Goal: Task Accomplishment & Management: Manage account settings

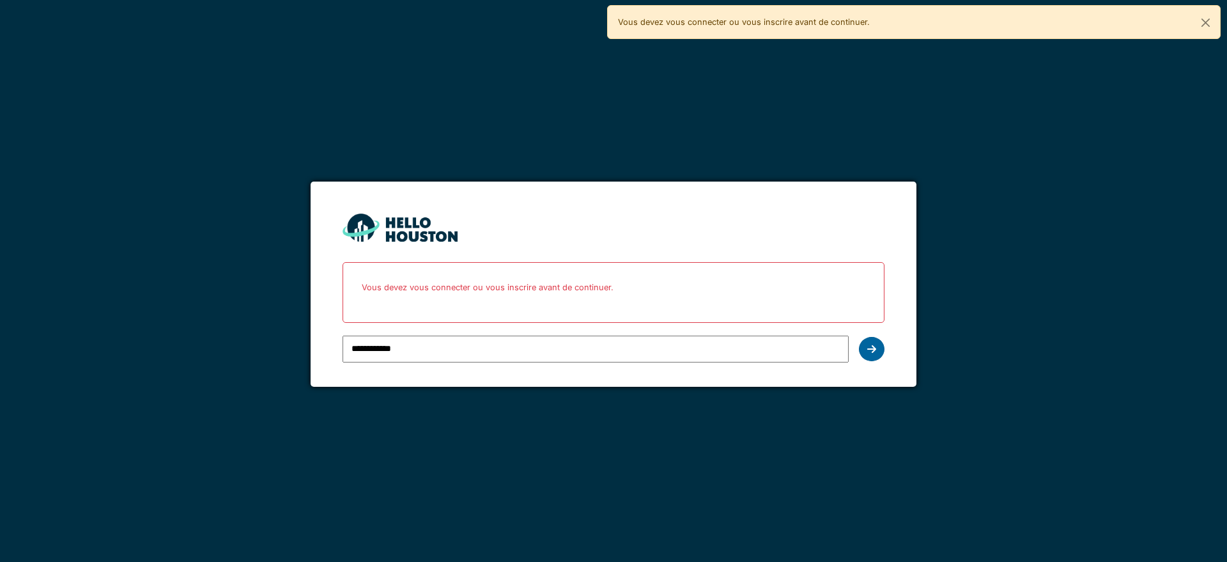
click at [875, 349] on icon at bounding box center [871, 349] width 9 height 10
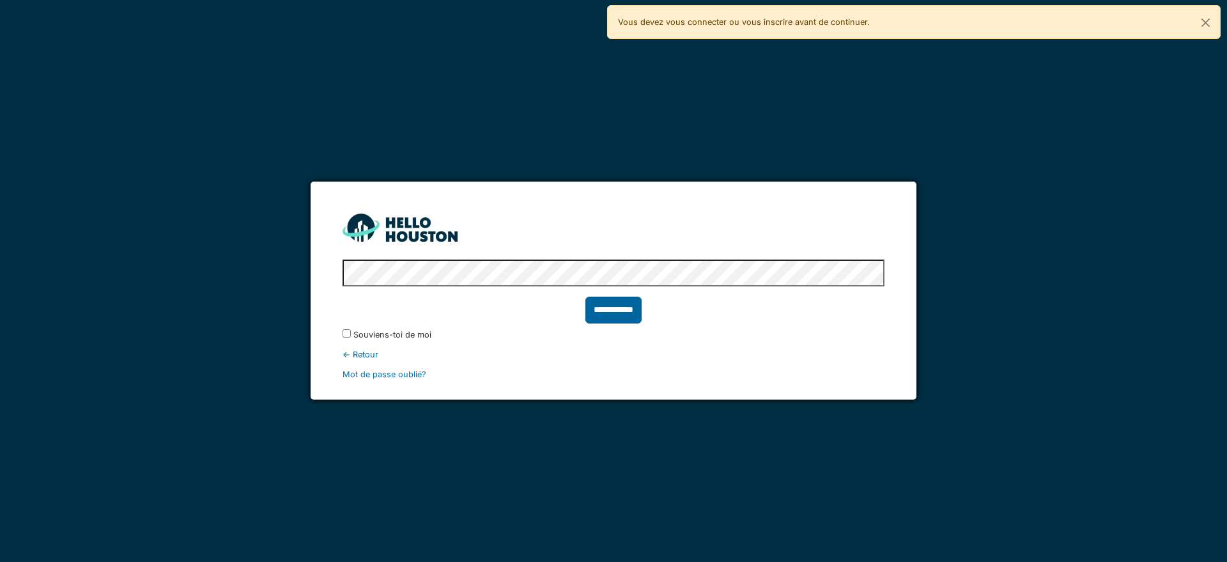
click at [625, 312] on input "**********" at bounding box center [613, 309] width 56 height 27
type input "******"
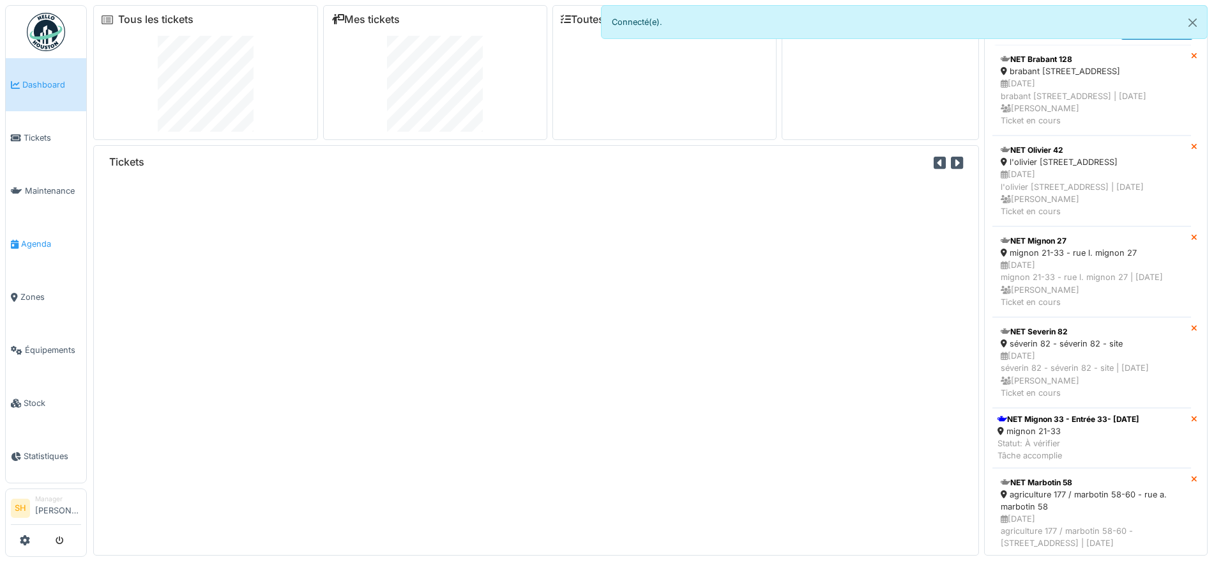
click at [34, 241] on span "Agenda" at bounding box center [51, 244] width 60 height 12
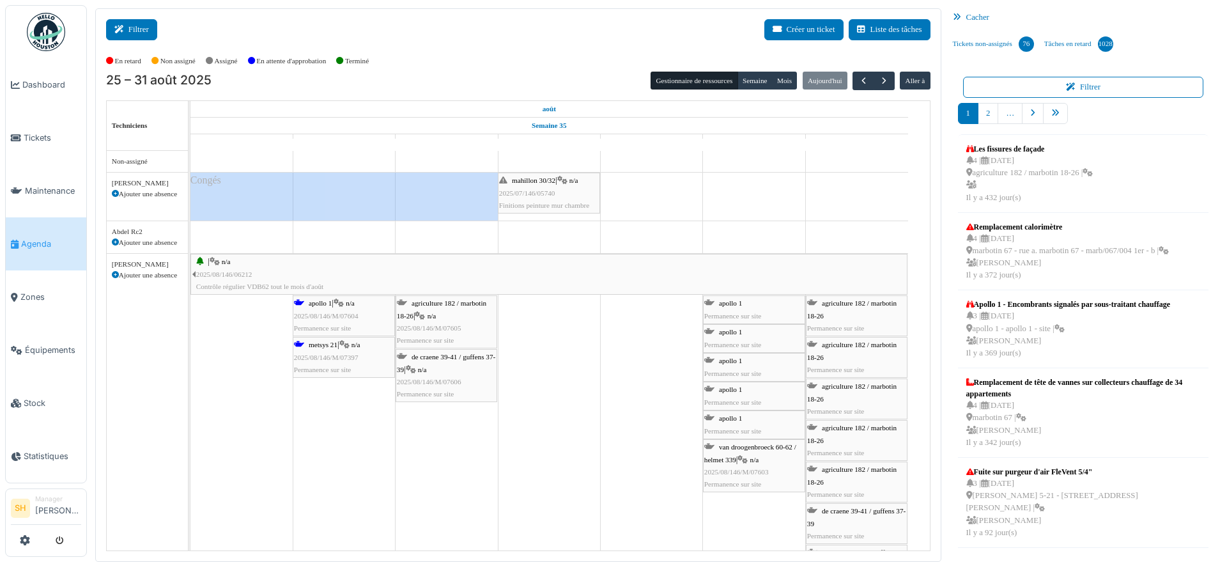
click at [131, 26] on button "Filtrer" at bounding box center [131, 29] width 51 height 21
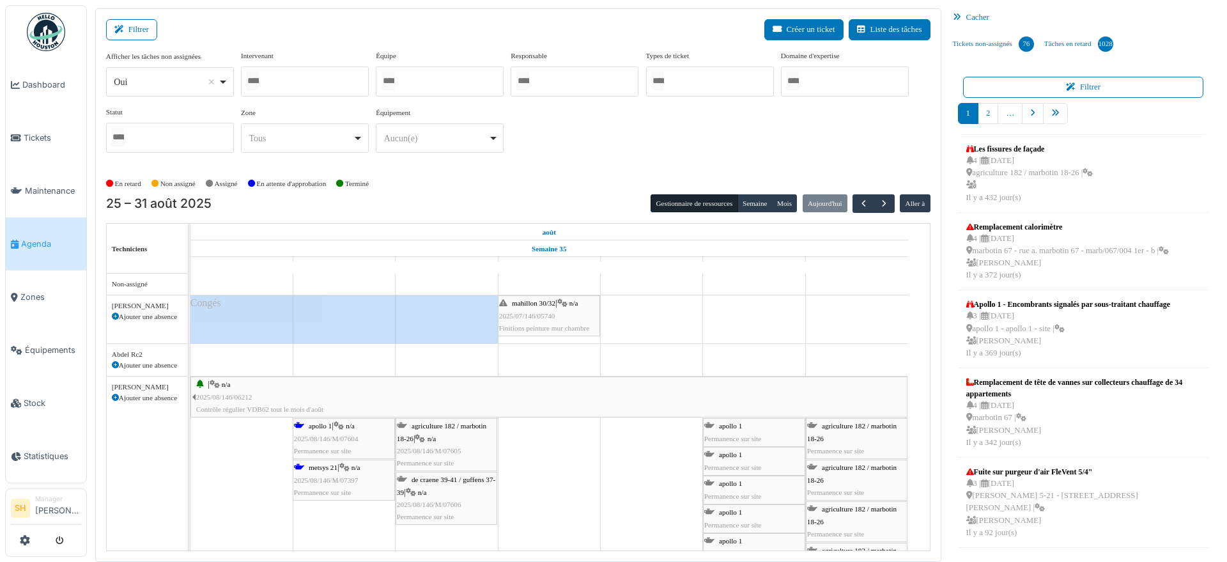
click at [418, 84] on div at bounding box center [440, 81] width 128 height 30
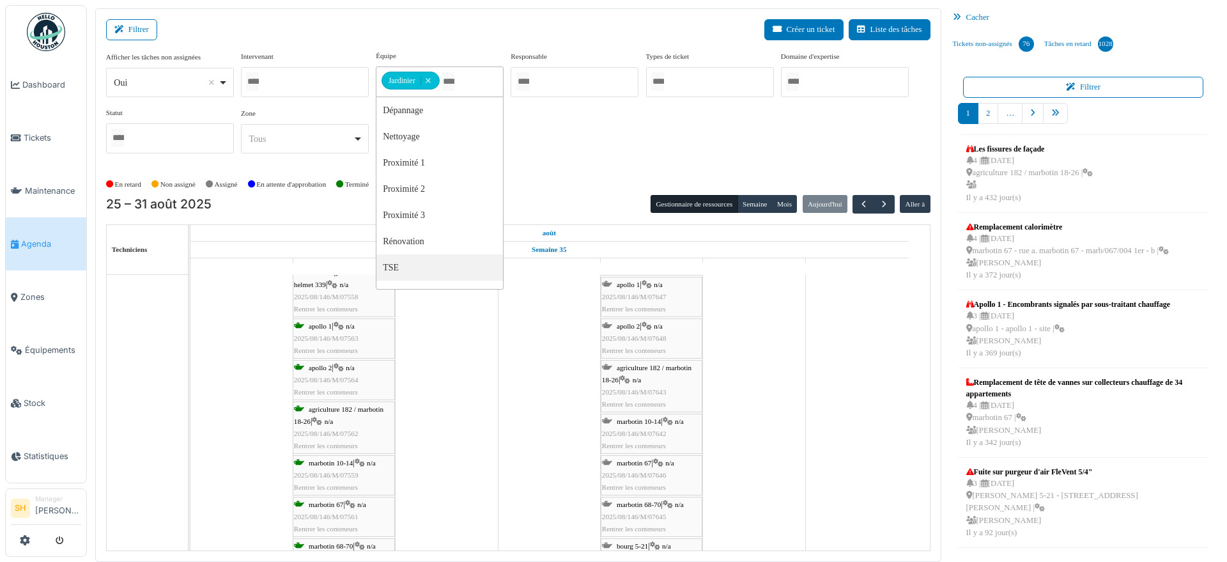
scroll to position [303, 0]
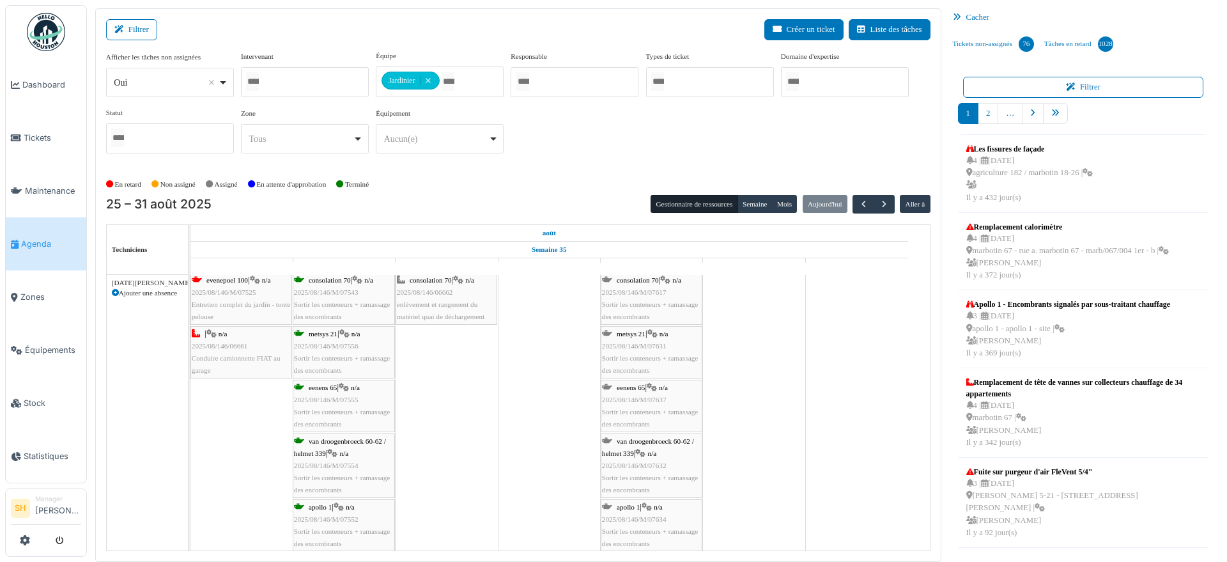
click at [565, 174] on div "En retard Non assigné Assigné En attente d'approbation Terminé" at bounding box center [518, 184] width 824 height 21
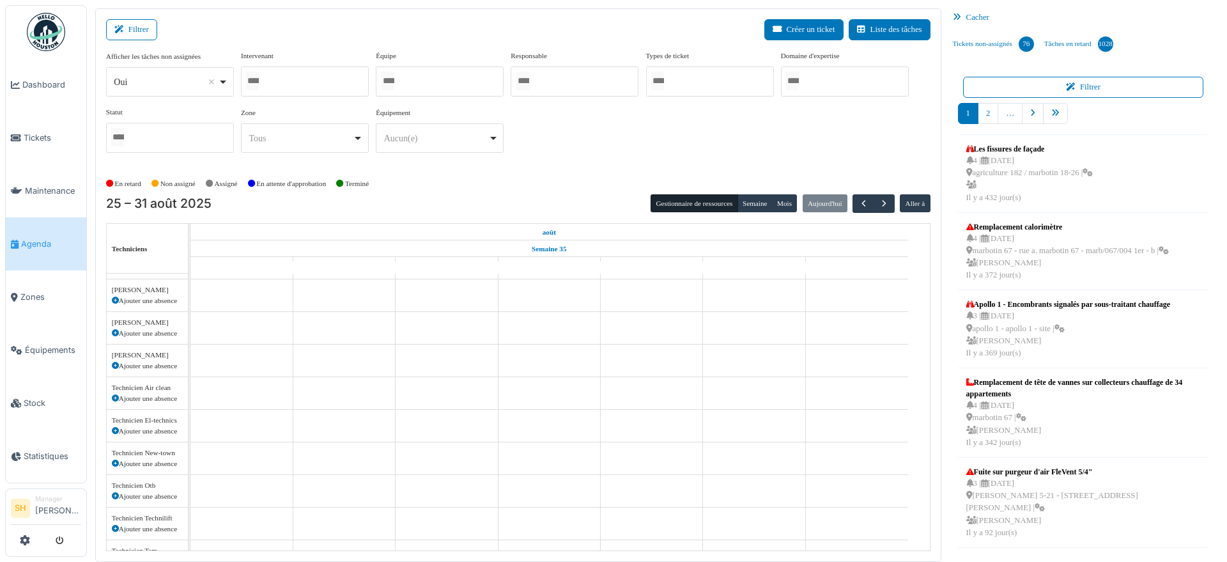
click at [431, 80] on div at bounding box center [440, 81] width 128 height 30
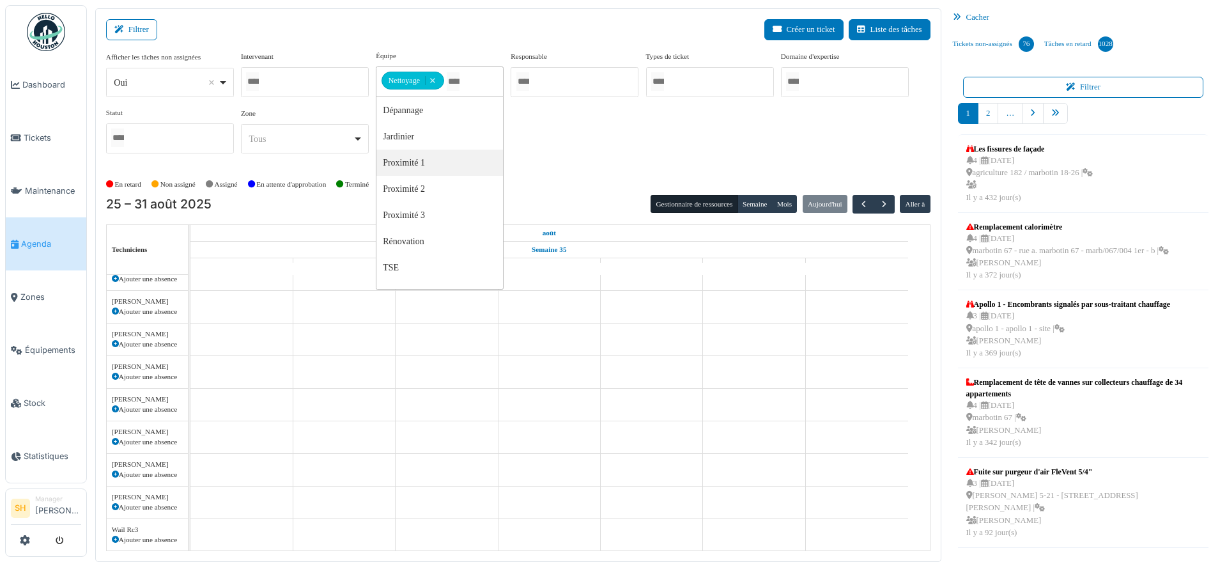
click at [562, 171] on div "Afficher les tâches non assignées *** Oui Remove item Oui Non Intervenant Abdel…" at bounding box center [518, 111] width 824 height 123
select select
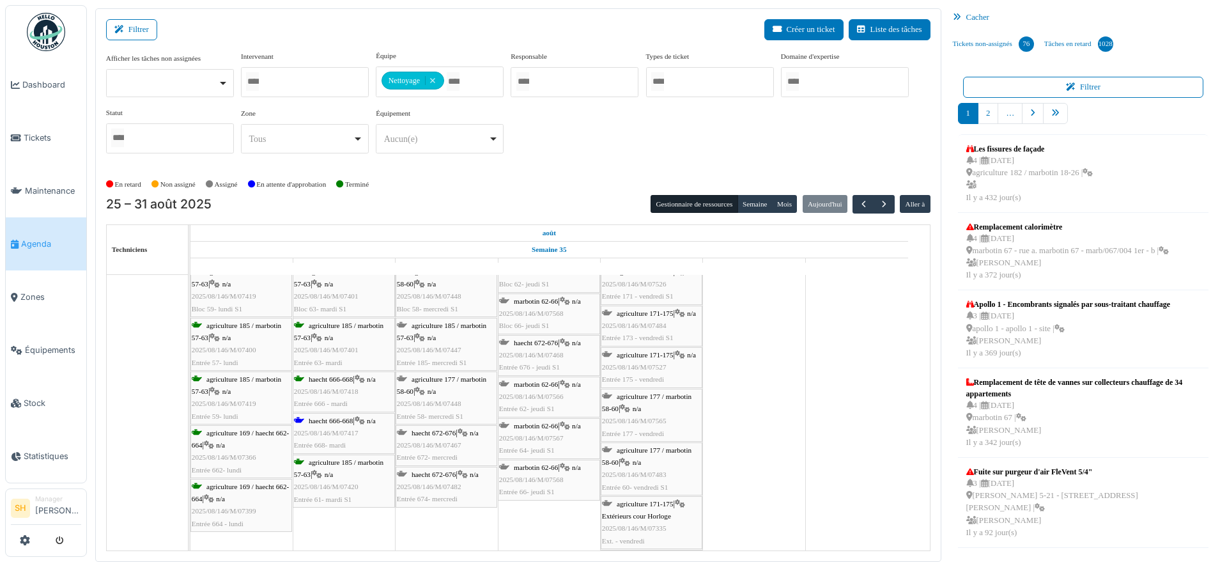
click at [358, 421] on icon at bounding box center [360, 421] width 10 height 8
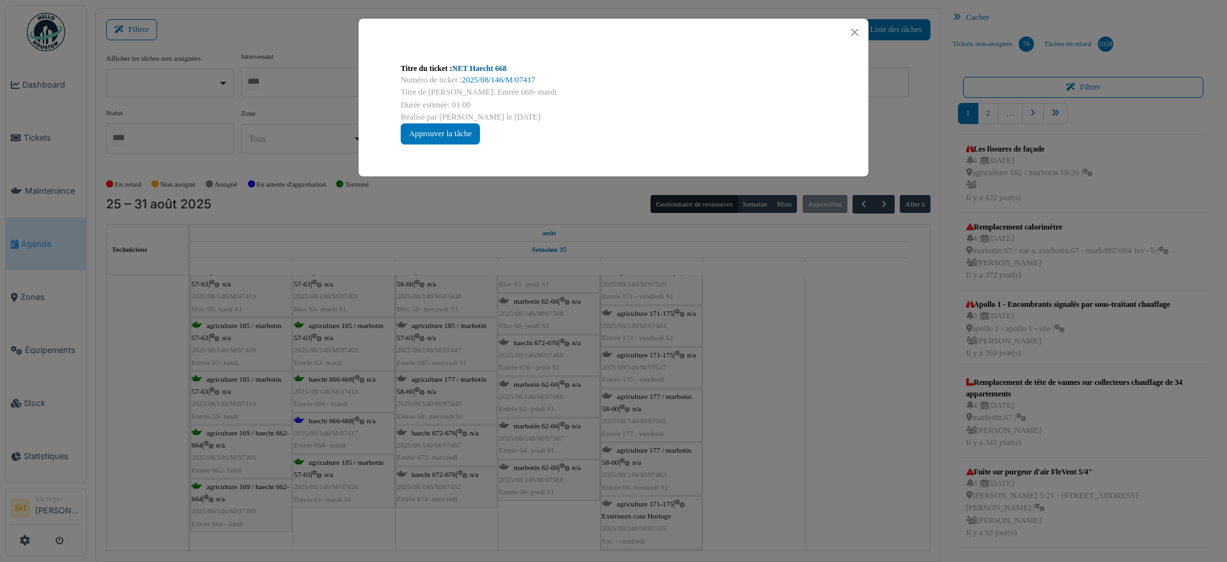
click at [486, 70] on link "NET Haecht 668" at bounding box center [479, 68] width 54 height 9
click at [672, 376] on div "Titre du ticket : NET Haecht 668 Numéro de ticket : 2025/08/146/M/07417 Titre d…" at bounding box center [613, 281] width 1227 height 562
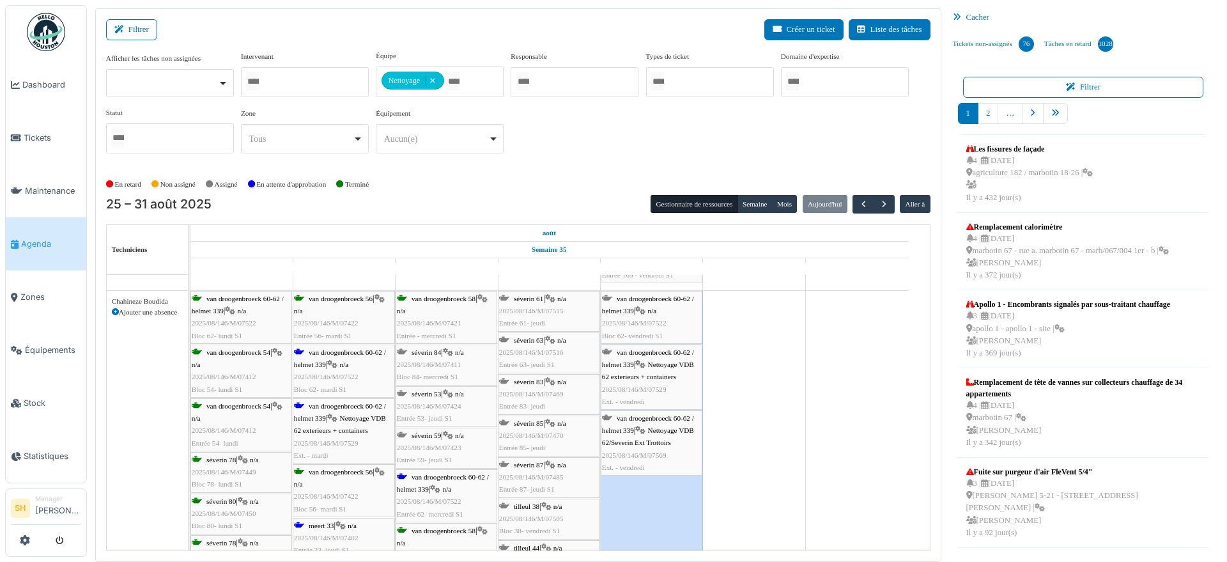
click at [325, 351] on span "van droogenbroeck 60-62 / helmet 339" at bounding box center [340, 358] width 92 height 20
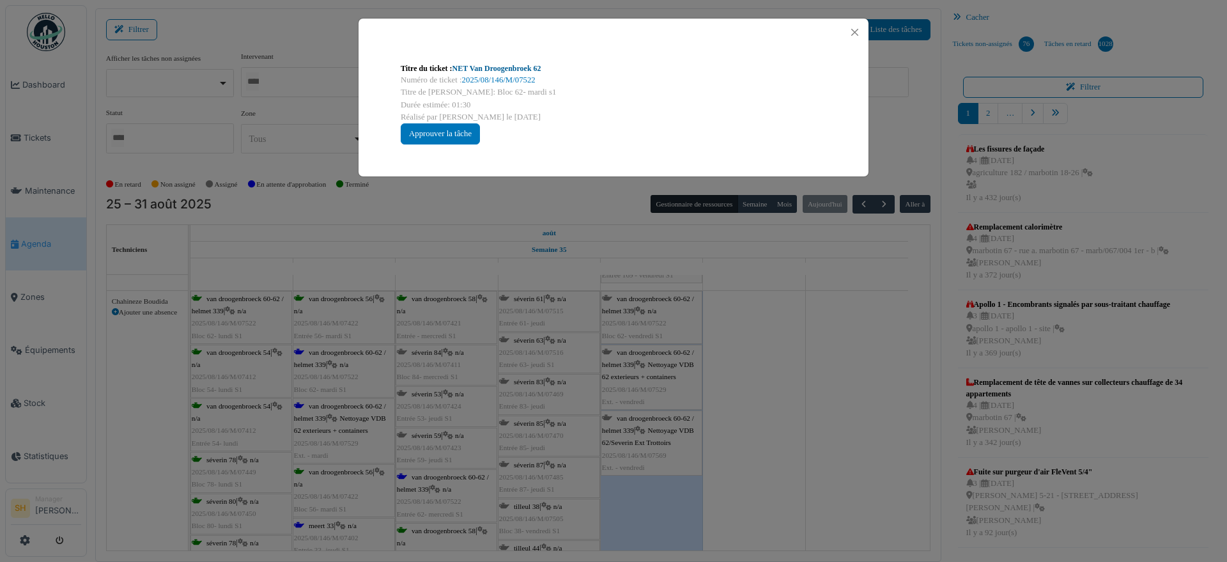
click at [504, 69] on link "NET Van Droogenbroek 62" at bounding box center [496, 68] width 89 height 9
click at [750, 325] on div "Titre du ticket : NET Van Droogenbroek 62 Numéro de ticket : 2025/08/146/M/0752…" at bounding box center [613, 281] width 1227 height 562
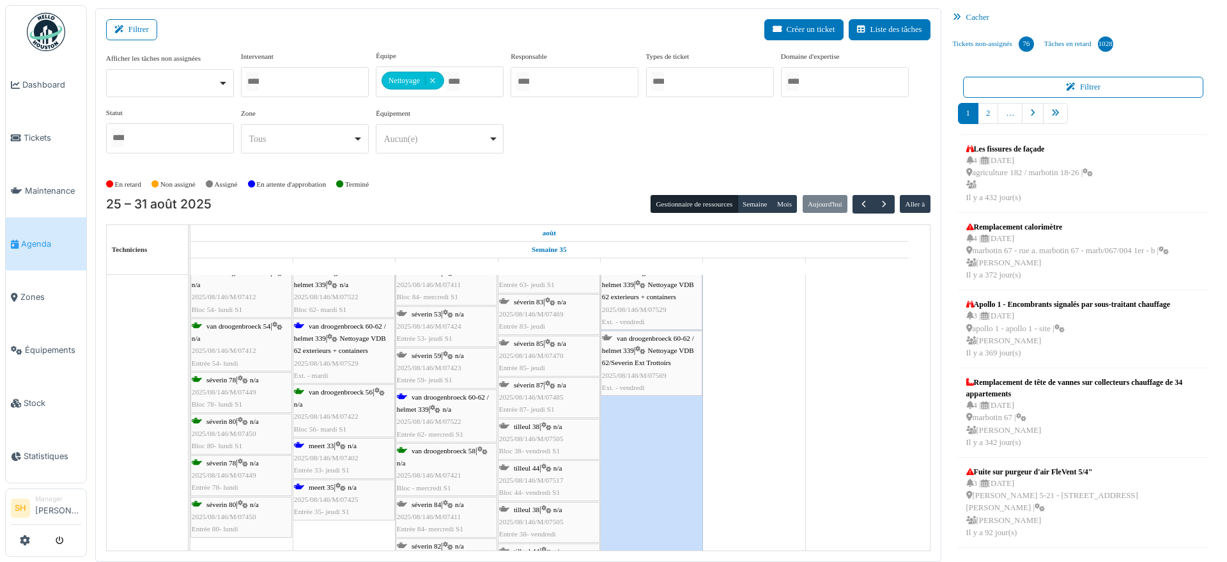
click at [453, 402] on div "van droogenbroeck 60-62 / helmet 339 | n/a 2025/08/146/M/07522 Entrée 62- mercr…" at bounding box center [446, 415] width 99 height 49
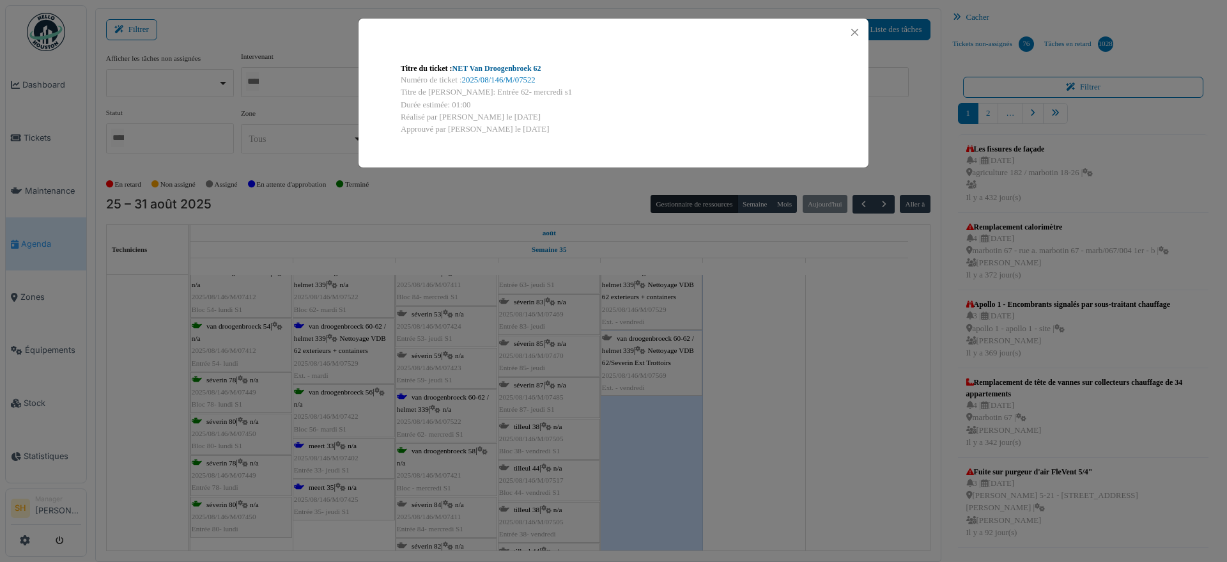
click at [501, 70] on link "NET Van Droogenbroek 62" at bounding box center [496, 68] width 89 height 9
click at [781, 307] on div "Titre du ticket : NET Van Droogenbroek 62 Numéro de ticket : 2025/08/146/M/0752…" at bounding box center [613, 281] width 1227 height 562
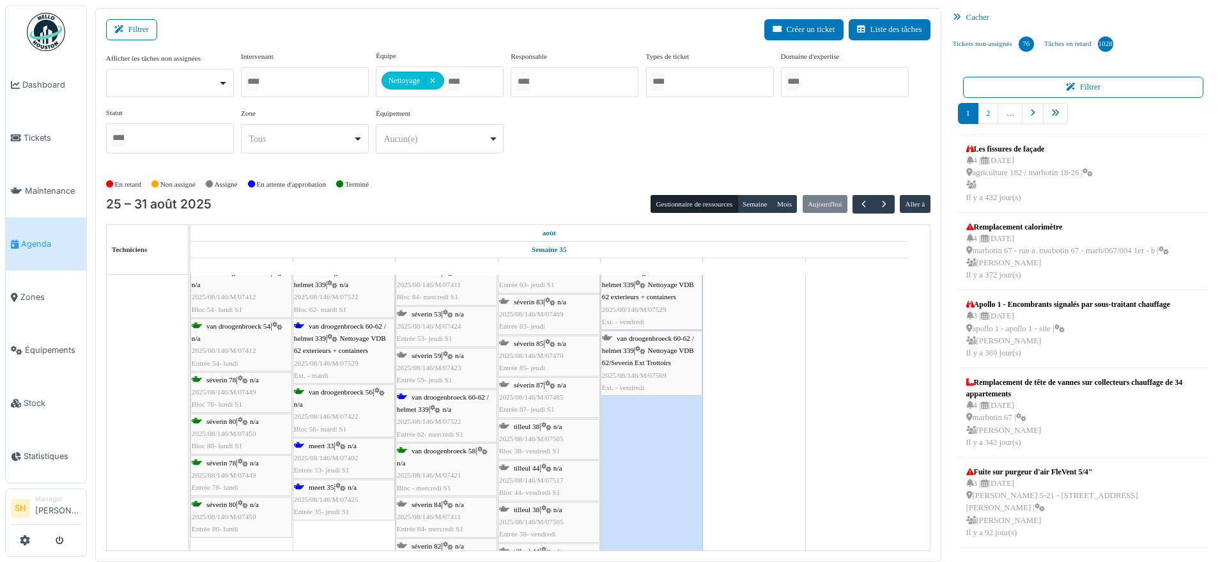
click at [319, 444] on span "meert 33" at bounding box center [321, 445] width 25 height 8
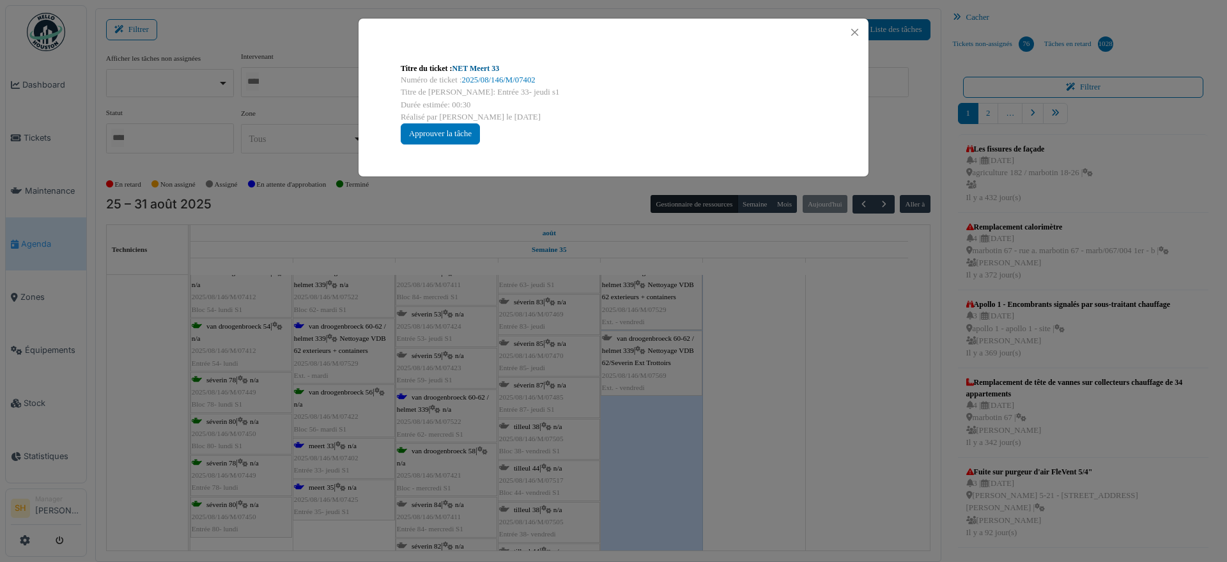
click at [487, 66] on link "NET Meert 33" at bounding box center [475, 68] width 47 height 9
click at [819, 369] on div "Titre du ticket : NET Meert 33 Numéro de ticket : 2025/08/146/M/07402 Titre de …" at bounding box center [613, 281] width 1227 height 562
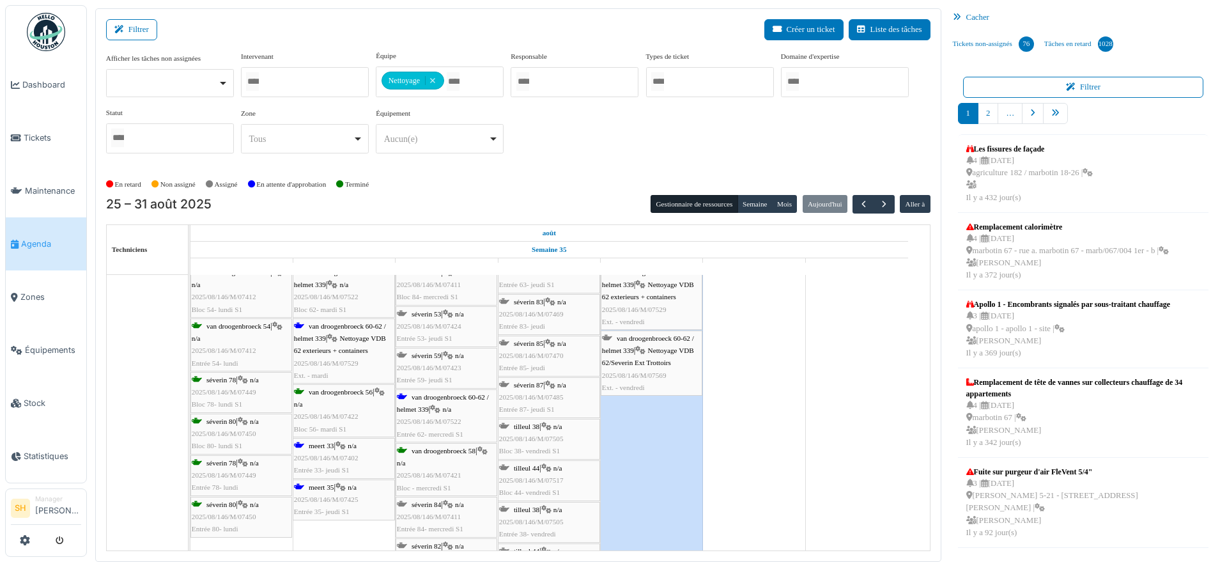
click at [339, 493] on div "meert 35 | n/a 2025/08/146/M/07425 Entrée 35- jeudi S1" at bounding box center [344, 499] width 100 height 37
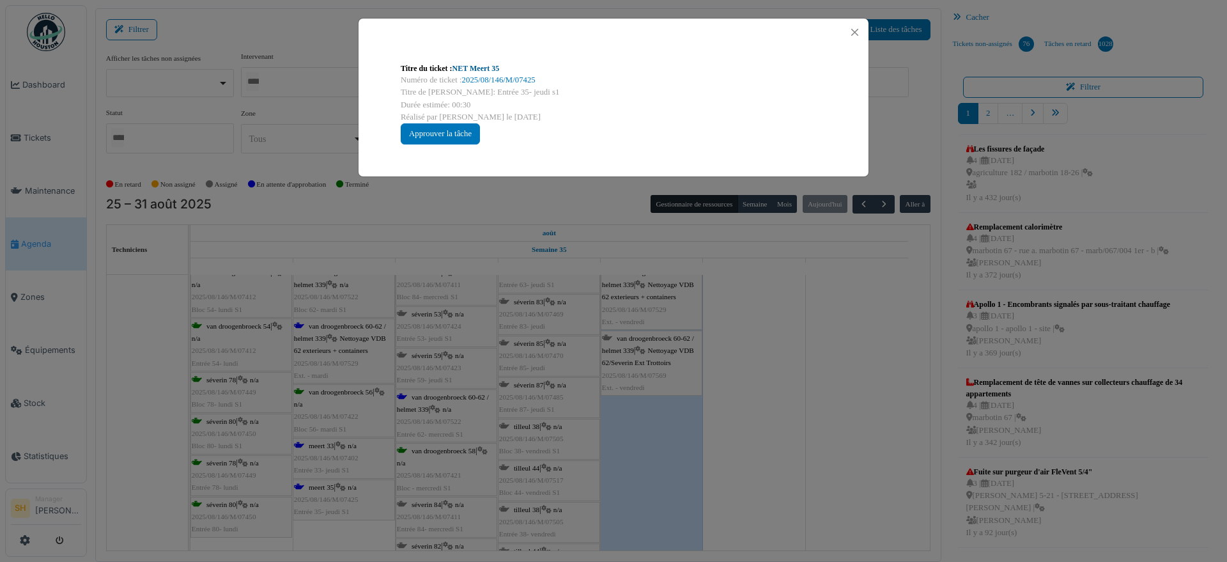
click at [468, 68] on link "NET Meert 35" at bounding box center [475, 68] width 47 height 9
click at [770, 406] on div "Titre du ticket : NET Meert 35 Numéro de ticket : 2025/08/146/M/07425 Titre de …" at bounding box center [613, 281] width 1227 height 562
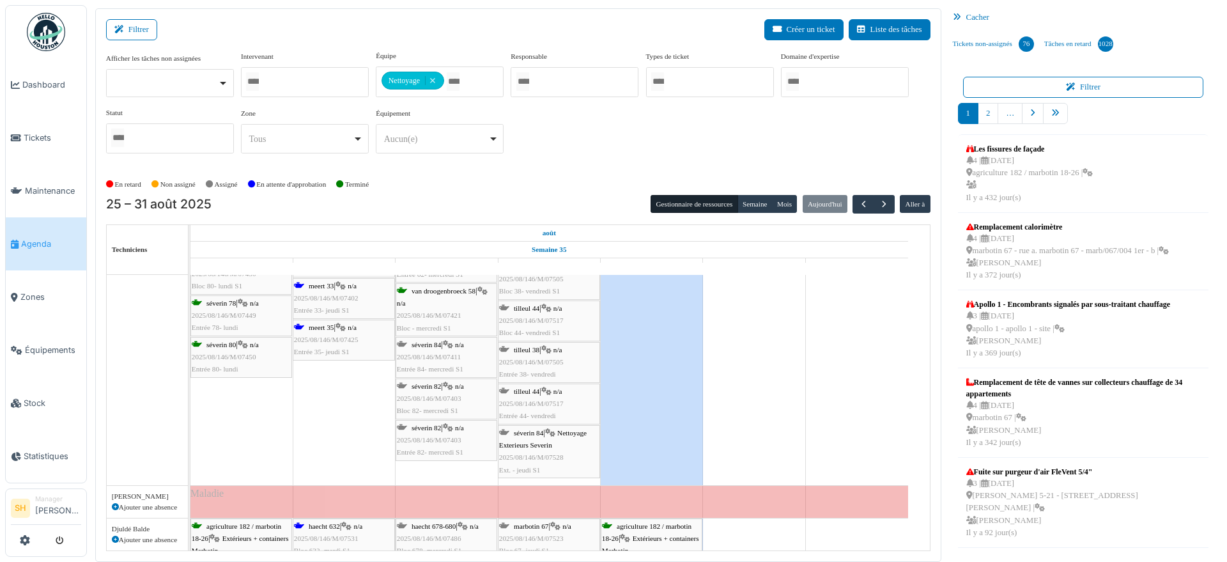
scroll to position [848, 0]
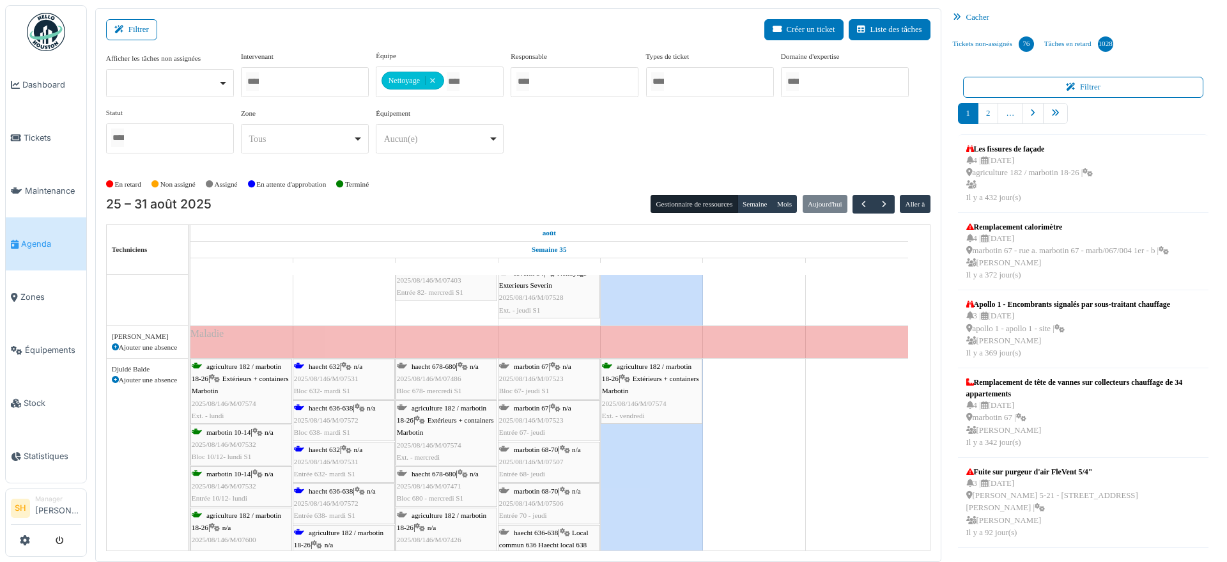
click at [337, 368] on span "haecht 632" at bounding box center [324, 366] width 31 height 8
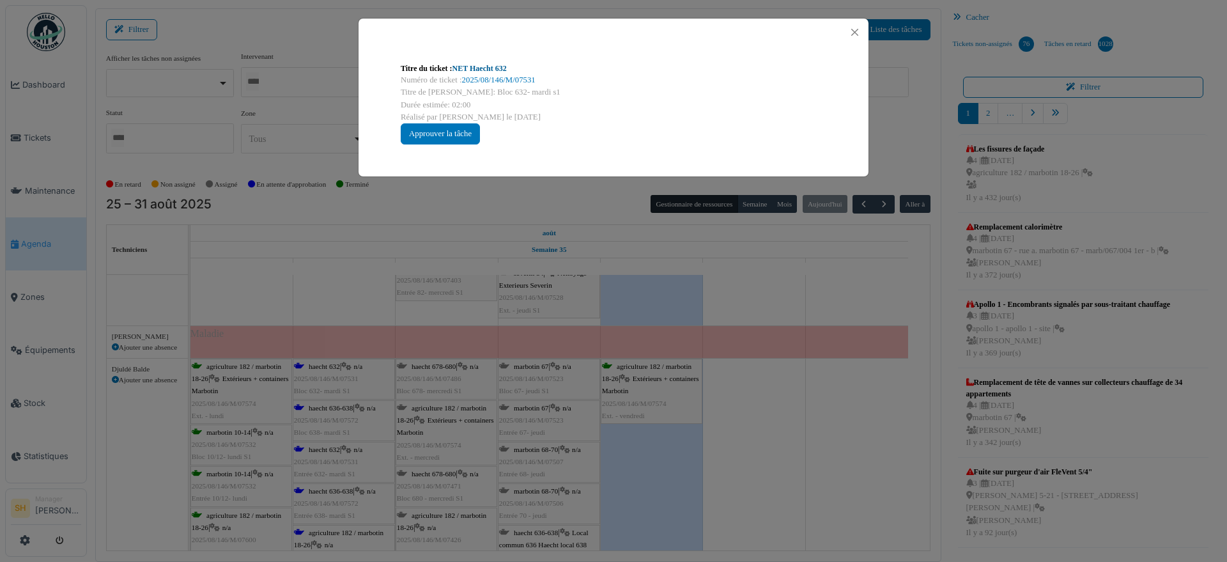
click at [489, 66] on link "NET Haecht 632" at bounding box center [479, 68] width 54 height 9
click at [764, 394] on div "Titre du ticket : NET Haecht 632 Numéro de ticket : 2025/08/146/M/07531 Titre d…" at bounding box center [613, 281] width 1227 height 562
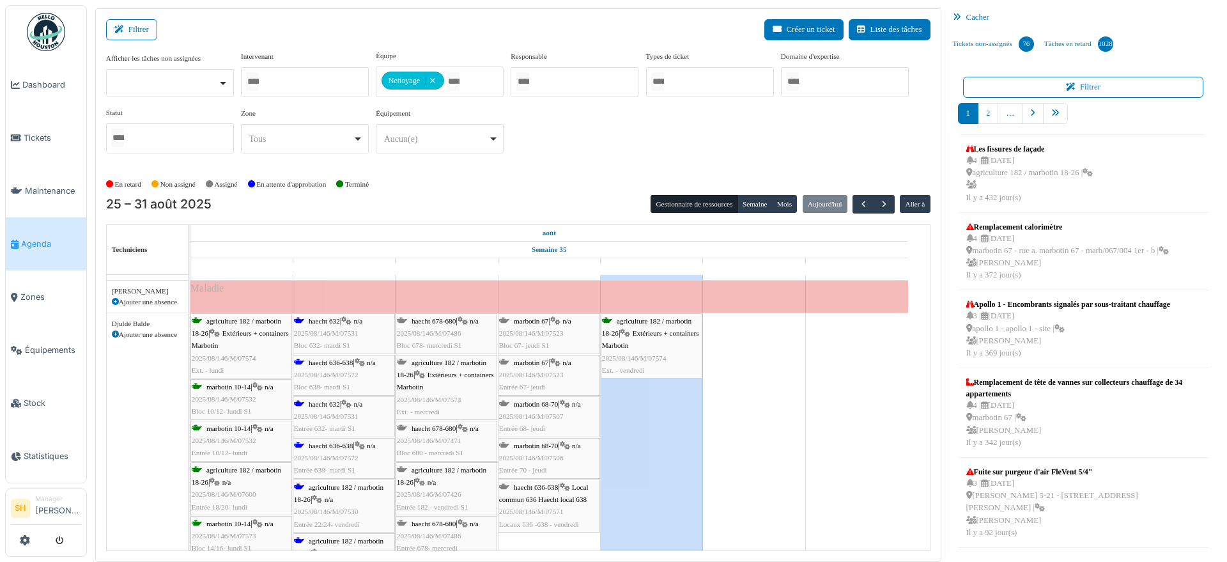
scroll to position [928, 0]
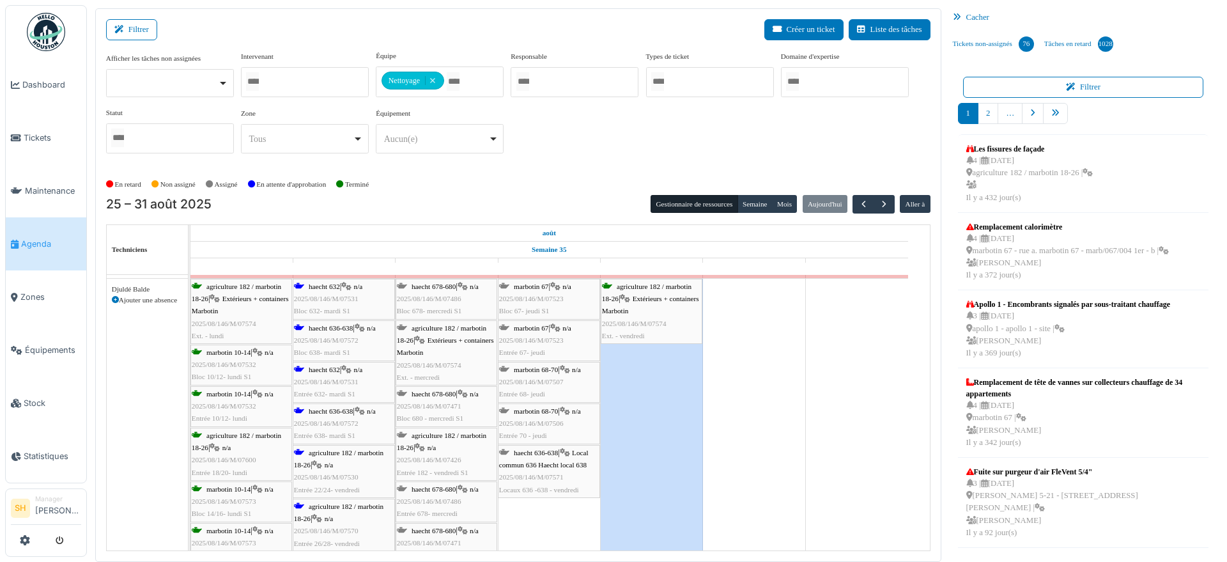
click at [338, 329] on span "haecht 636-638" at bounding box center [331, 328] width 44 height 8
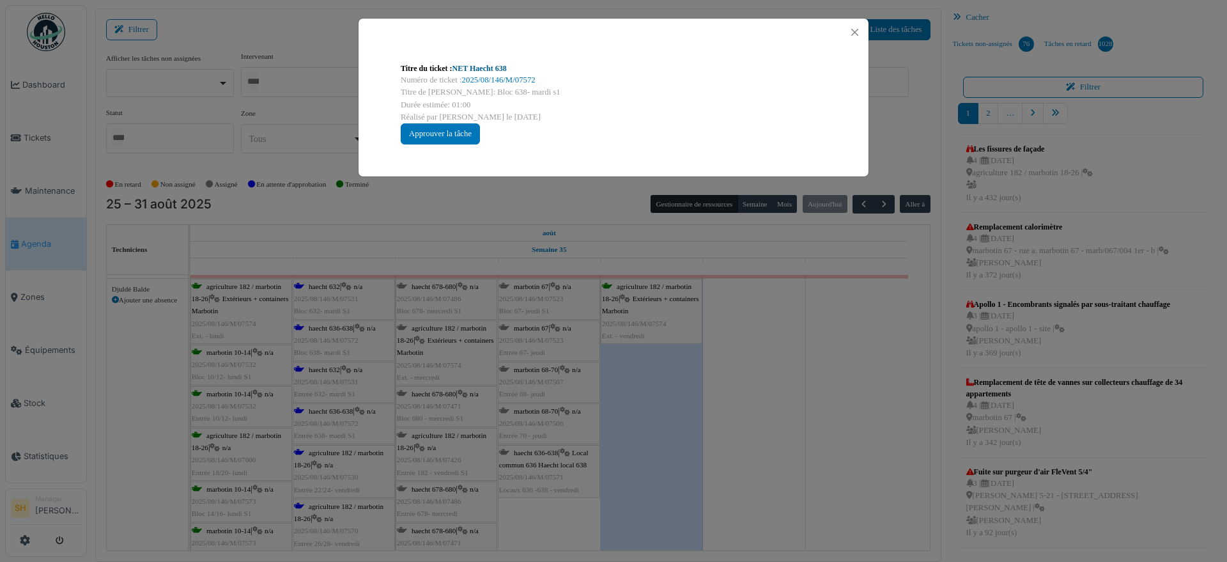
click at [477, 67] on link "NET Haecht 638" at bounding box center [479, 68] width 54 height 9
click at [714, 356] on div "Titre du ticket : NET Haecht 638 Numéro de ticket : 2025/08/146/M/07572 Titre d…" at bounding box center [613, 281] width 1227 height 562
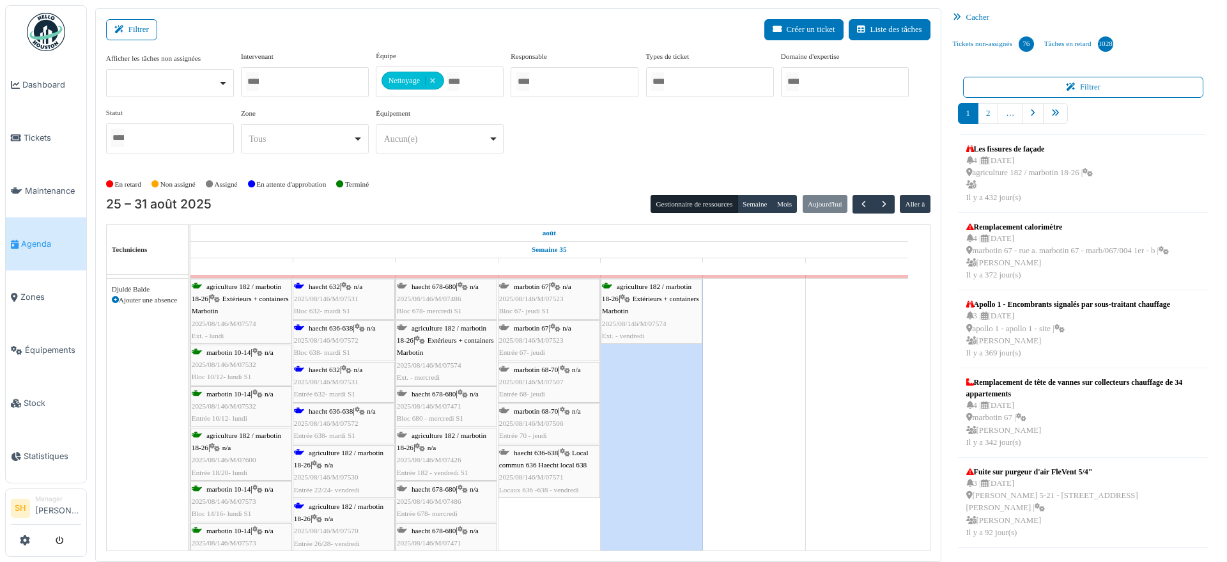
click at [331, 454] on span "agriculture 182 / marbotin 18-26" at bounding box center [338, 458] width 89 height 20
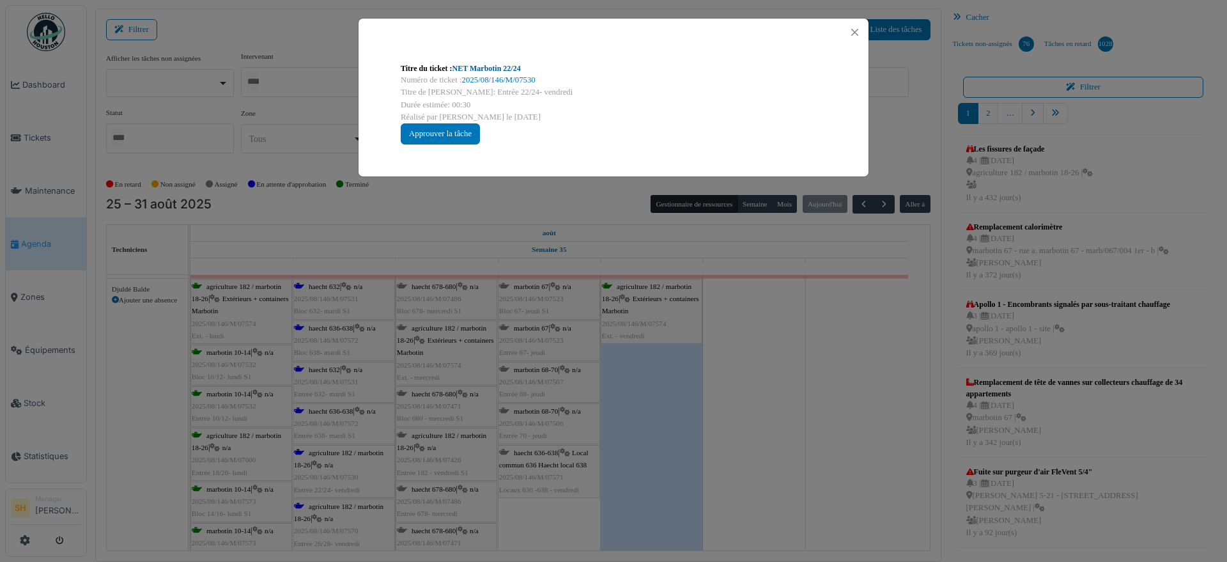
click at [488, 70] on link "NET Marbotin 22/24" at bounding box center [486, 68] width 68 height 9
click at [801, 393] on div "Titre du ticket : NET Marbotin 22/24 Numéro de ticket : 2025/08/146/M/07530 Tit…" at bounding box center [613, 281] width 1227 height 562
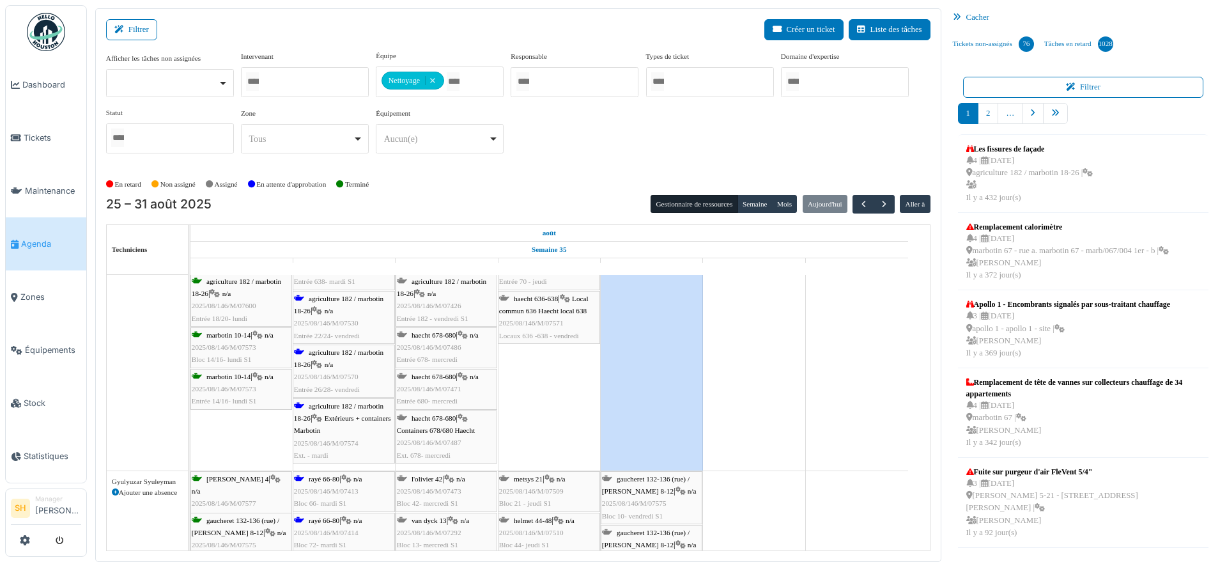
scroll to position [1088, 0]
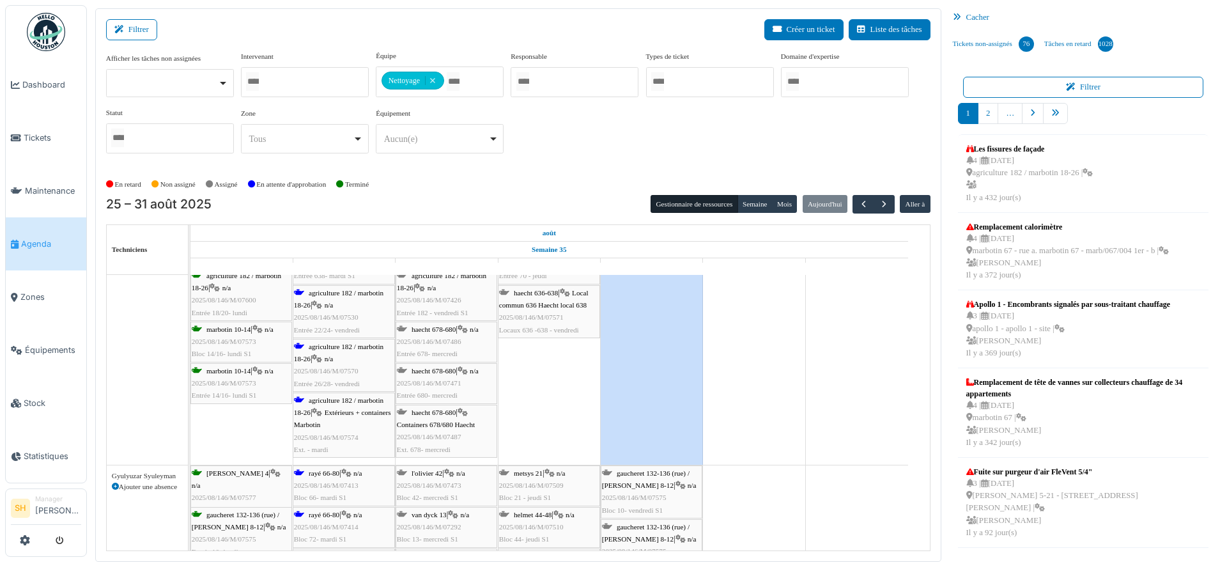
click at [330, 471] on span "rayé 66-80" at bounding box center [324, 473] width 31 height 8
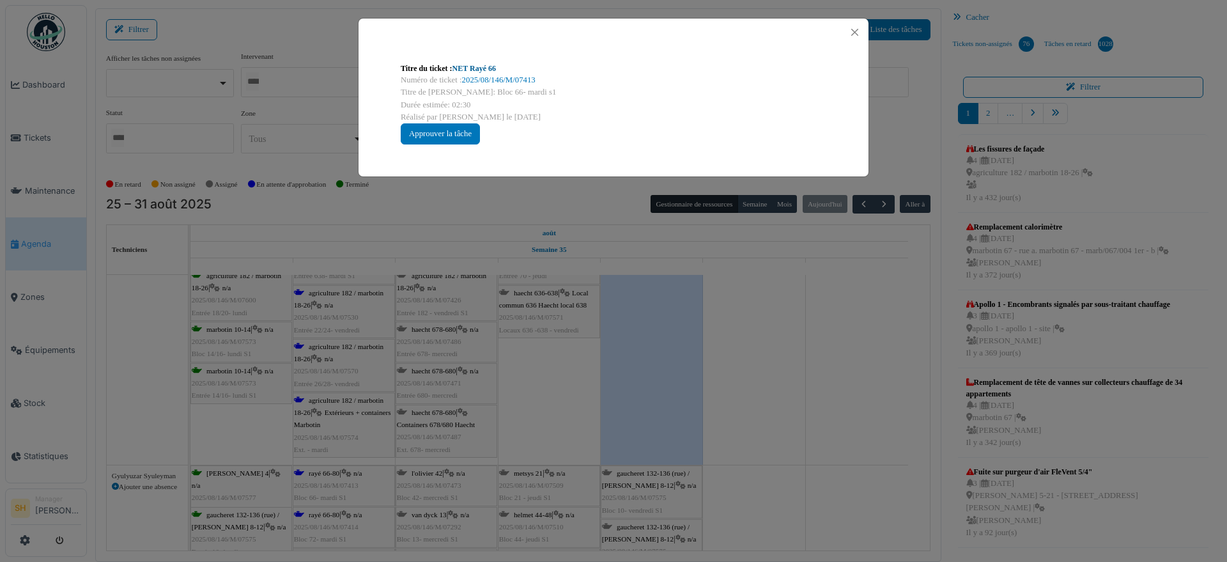
click at [484, 70] on link "NET Rayé 66" at bounding box center [473, 68] width 43 height 9
click at [809, 416] on div "Titre du ticket : NET Rayé 66 Numéro de ticket : 2025/08/146/M/07413 Titre de l…" at bounding box center [613, 281] width 1227 height 562
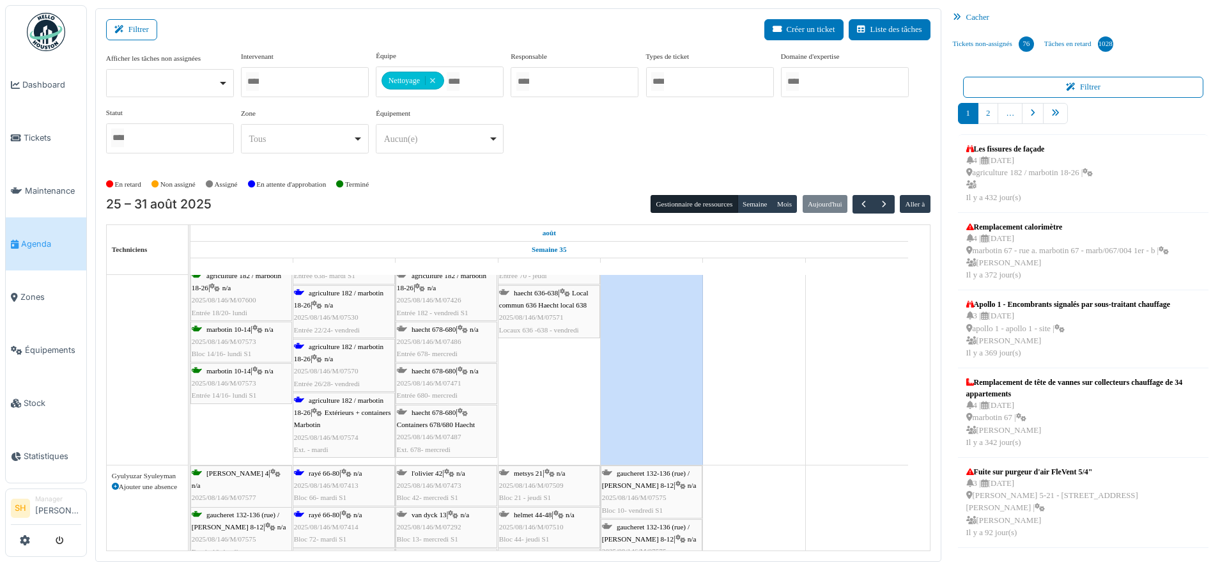
click at [349, 402] on span "agriculture 182 / marbotin 18-26" at bounding box center [338, 406] width 89 height 20
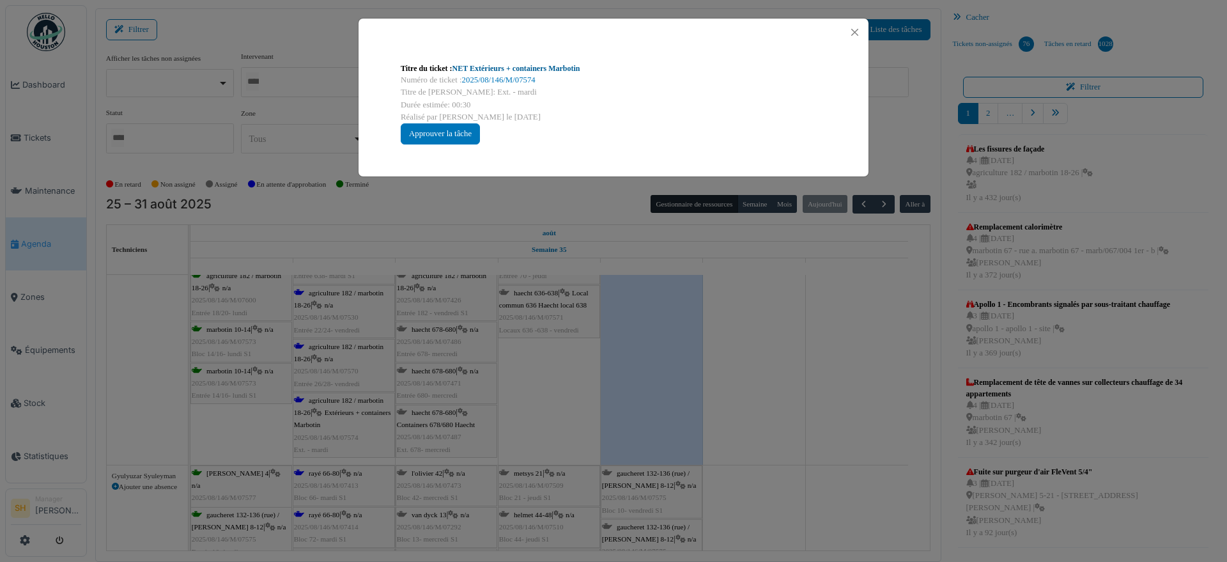
click at [514, 64] on link "NET Extérieurs + containers Marbotin" at bounding box center [516, 68] width 128 height 9
click at [799, 381] on div "Titre du ticket : NET Extérieurs + containers Marbotin Numéro de ticket : 2025/…" at bounding box center [613, 281] width 1227 height 562
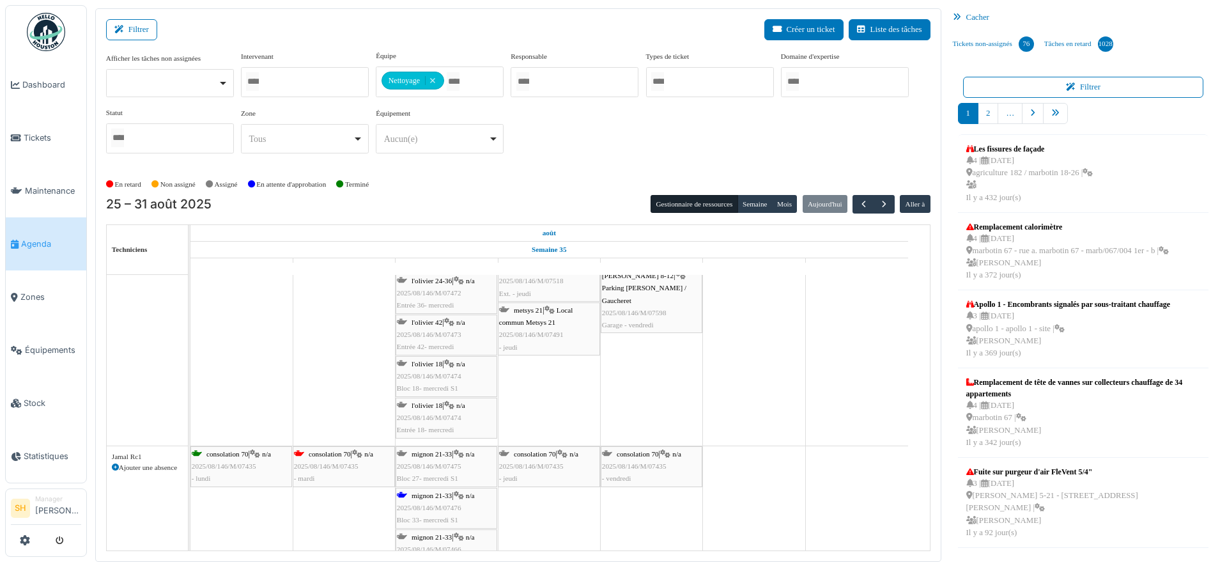
scroll to position [1647, 0]
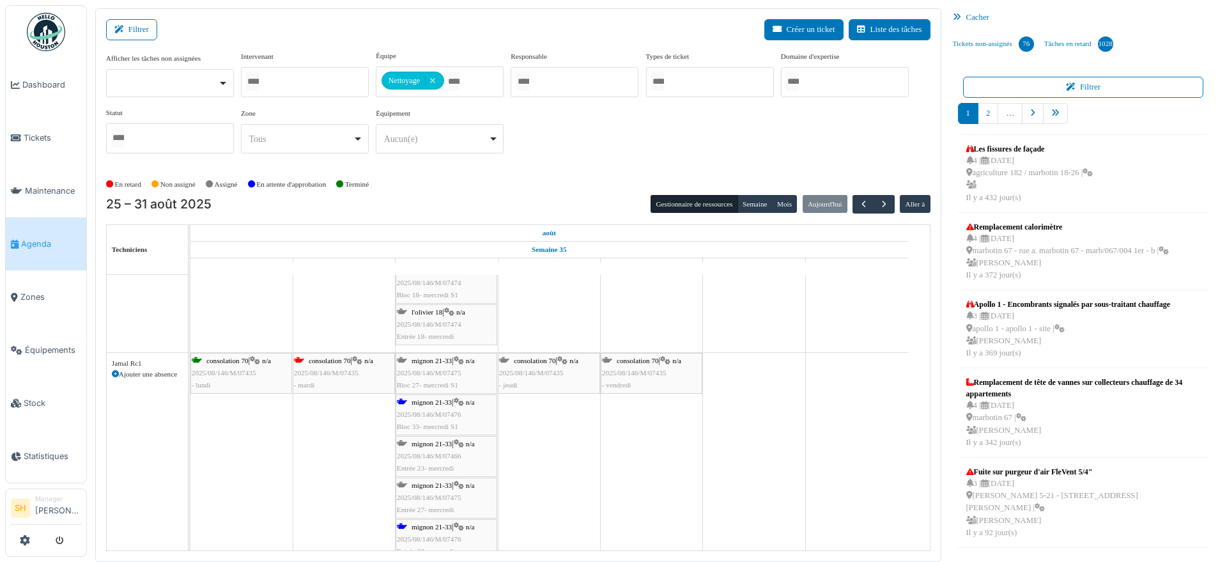
click at [319, 358] on span "consolation 70" at bounding box center [330, 360] width 42 height 8
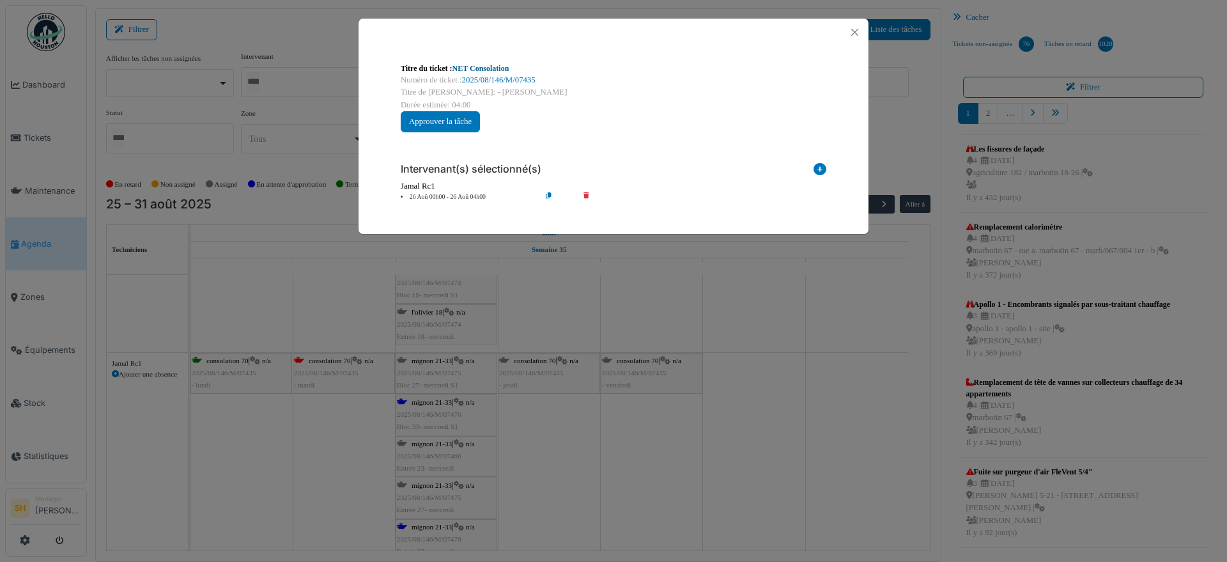
click at [474, 69] on link "NET Consolation" at bounding box center [480, 68] width 57 height 9
click at [680, 291] on div "Titre du ticket : NET Consolation Numéro de ticket : 2025/08/146/M/07435 Titre …" at bounding box center [613, 281] width 1227 height 562
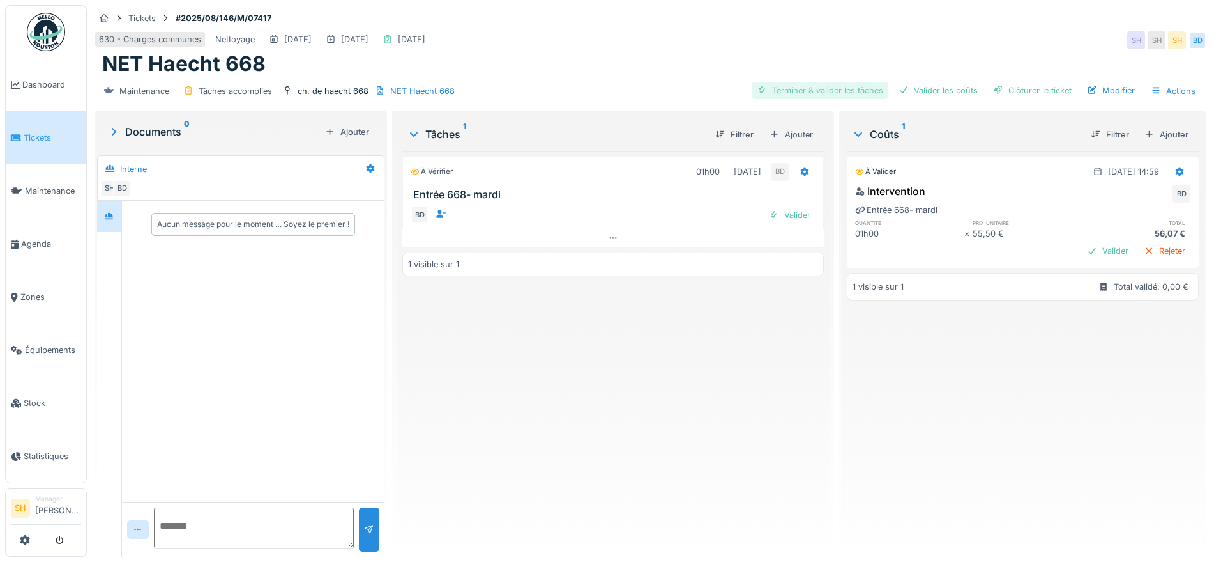
click at [825, 88] on div "Terminer & valider les tâches" at bounding box center [820, 90] width 137 height 17
click at [908, 89] on div "Valider les coûts" at bounding box center [938, 90] width 89 height 17
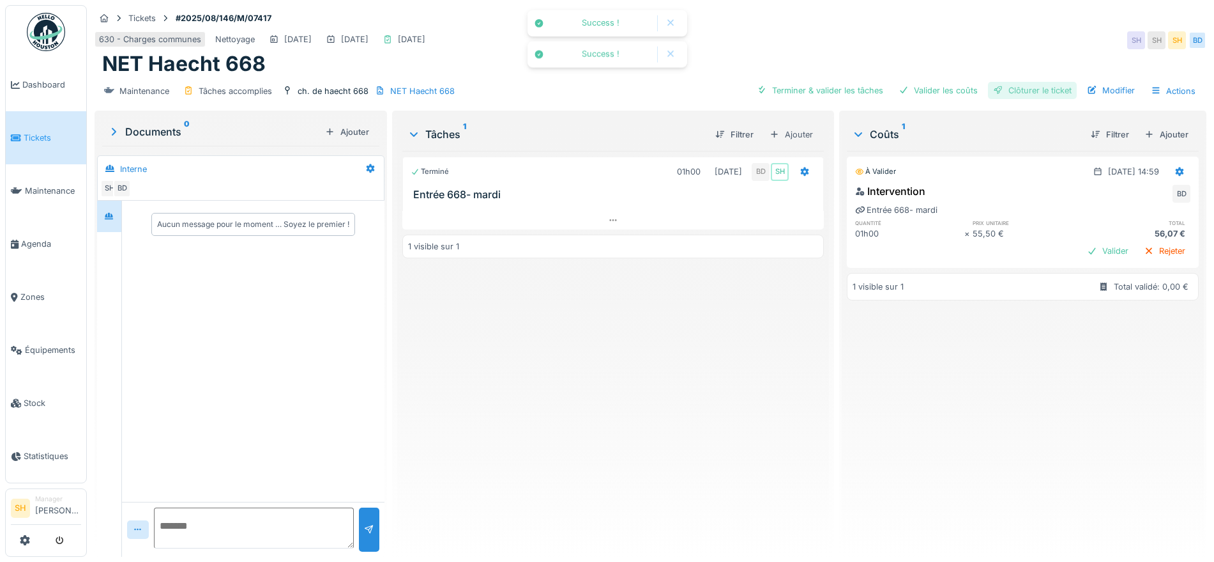
click at [1024, 91] on div "Clôturer le ticket" at bounding box center [1032, 90] width 89 height 17
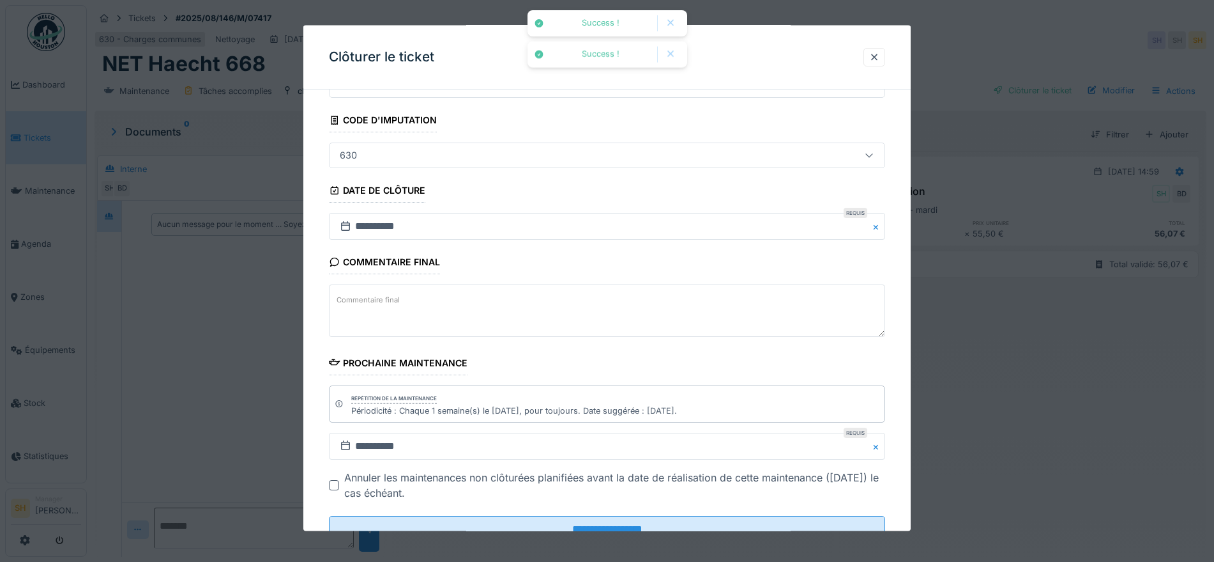
scroll to position [109, 0]
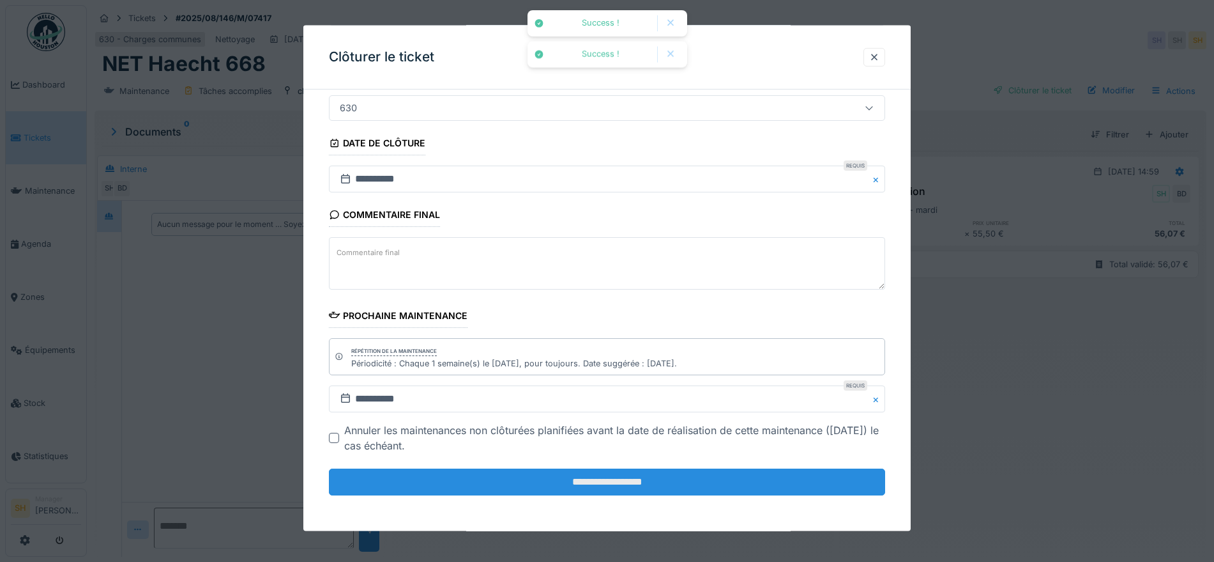
drag, startPoint x: 659, startPoint y: 487, endPoint x: 659, endPoint y: 480, distance: 6.4
click at [659, 487] on input "**********" at bounding box center [607, 481] width 556 height 27
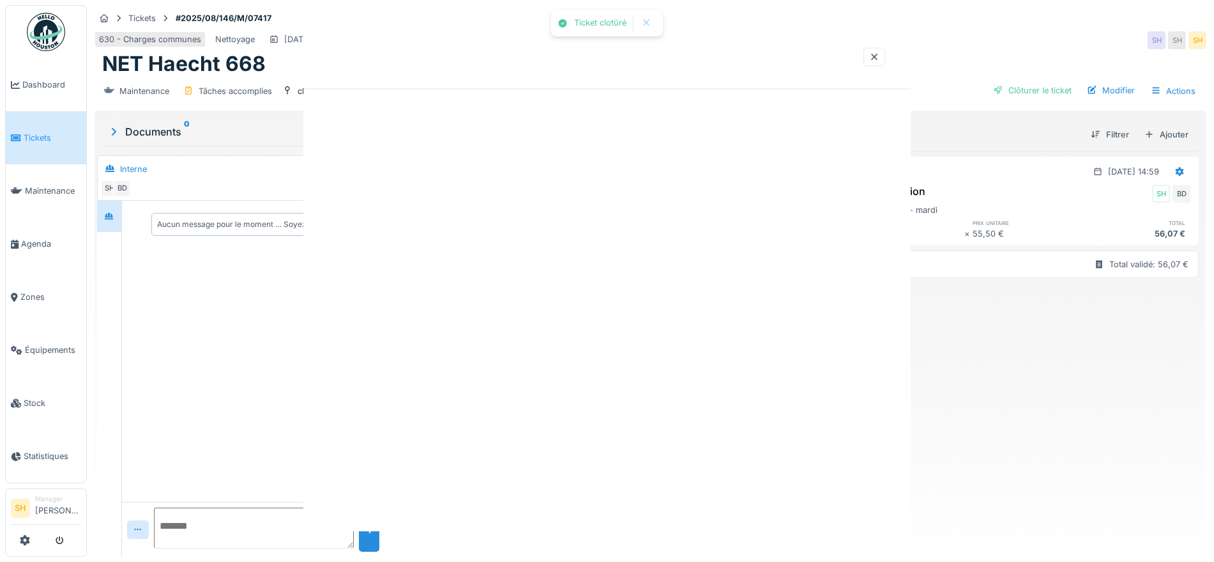
scroll to position [0, 0]
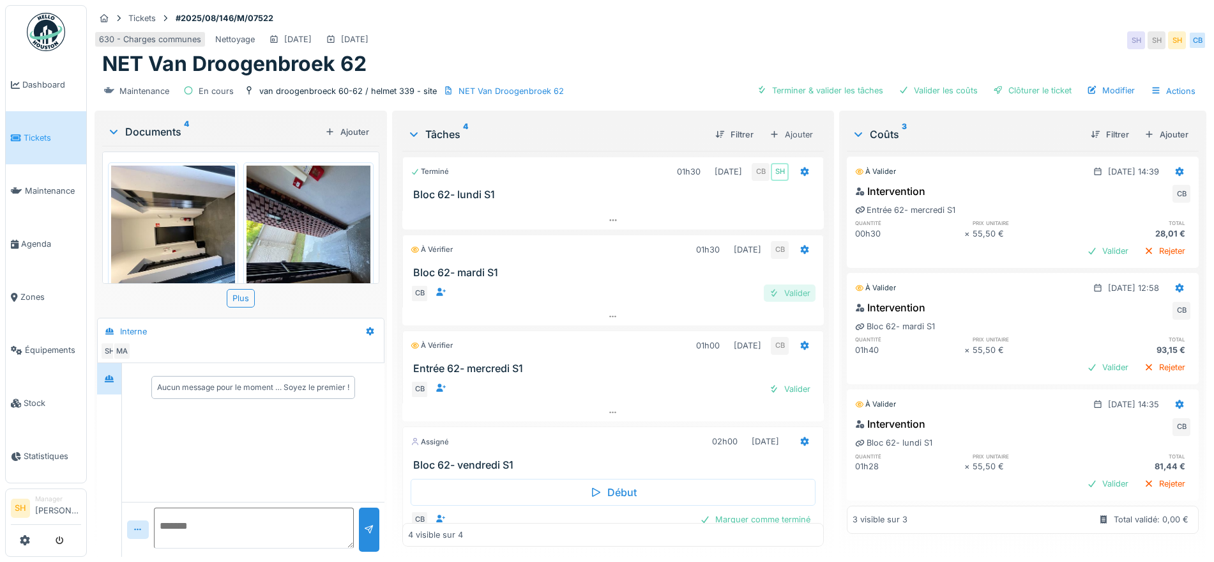
click at [776, 295] on div "Valider" at bounding box center [790, 292] width 52 height 17
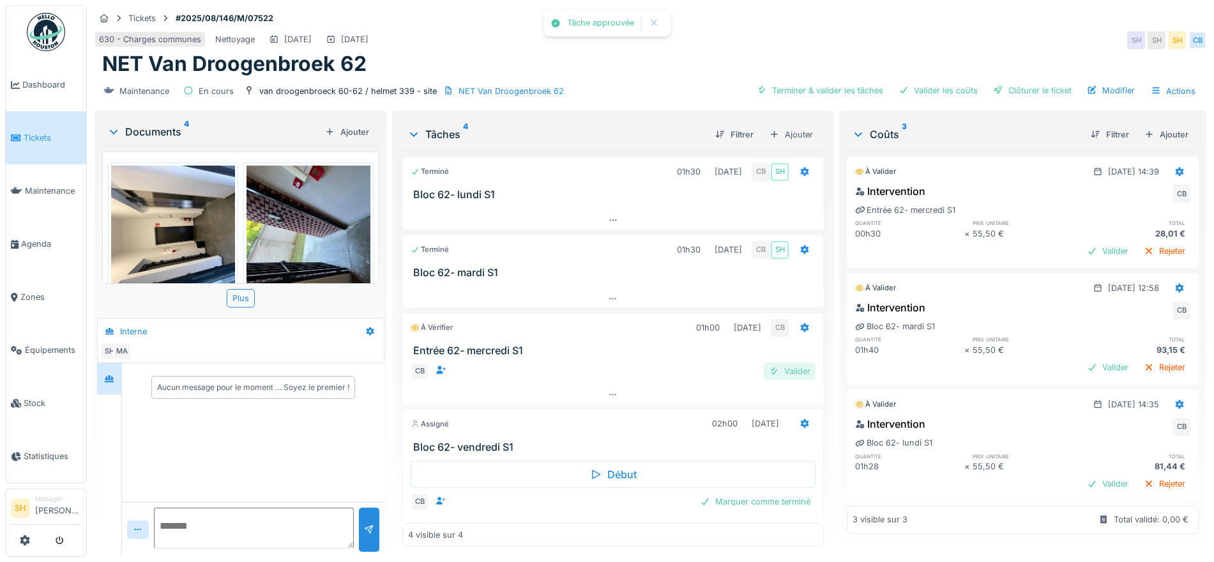
click at [776, 369] on div "Valider" at bounding box center [790, 370] width 52 height 17
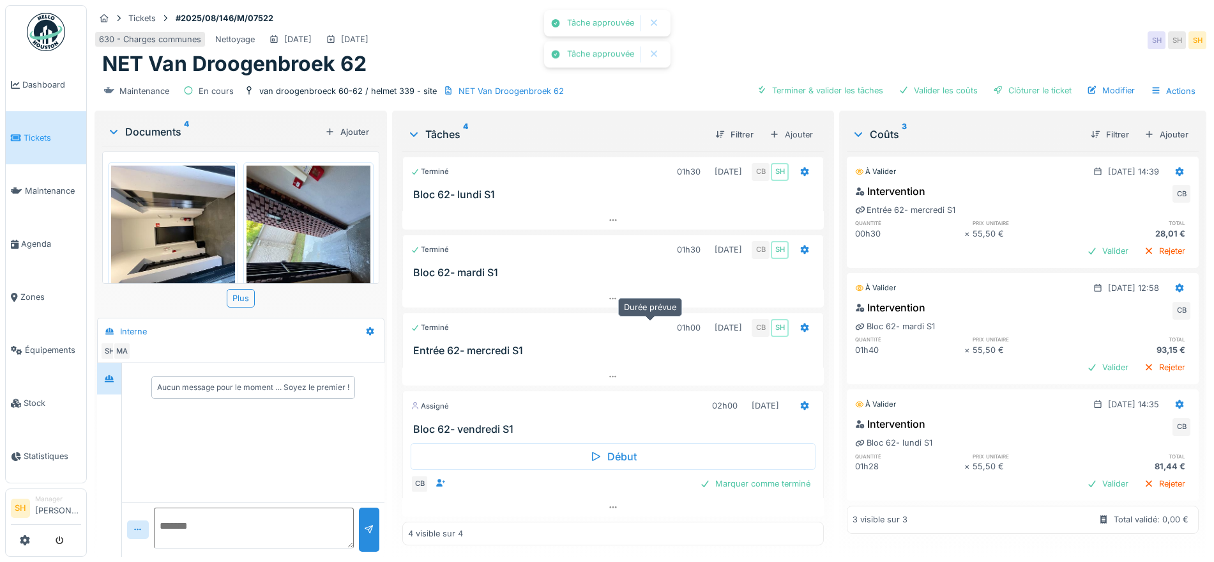
scroll to position [1, 0]
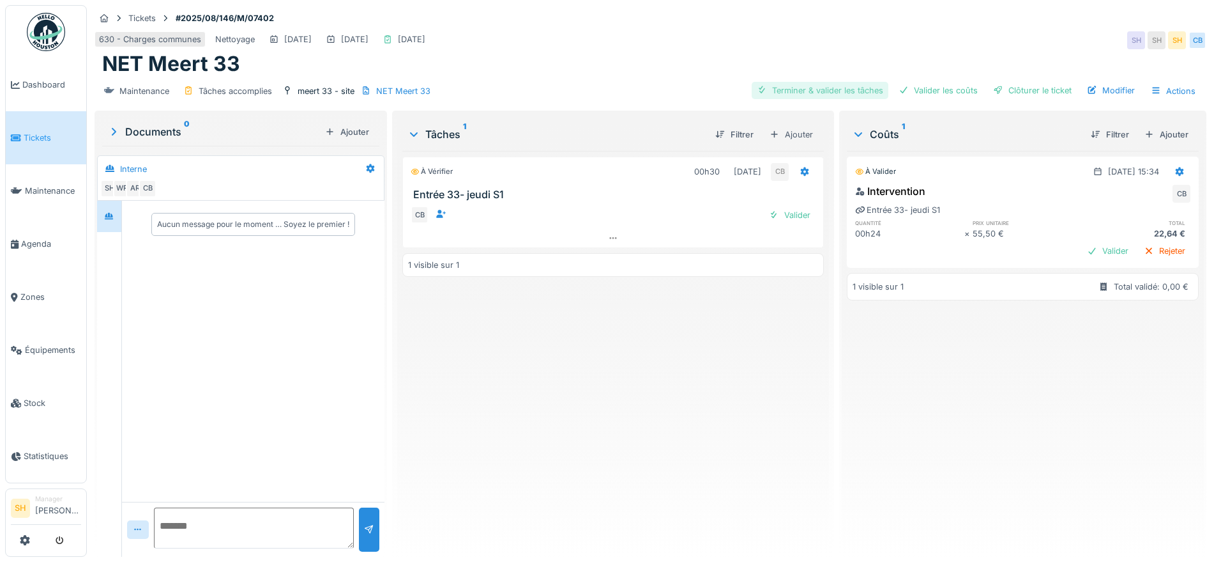
drag, startPoint x: 812, startPoint y: 91, endPoint x: 838, endPoint y: 91, distance: 26.2
click at [813, 91] on div "Terminer & valider les tâches" at bounding box center [820, 90] width 137 height 17
click at [925, 96] on div "Valider les coûts" at bounding box center [938, 90] width 89 height 17
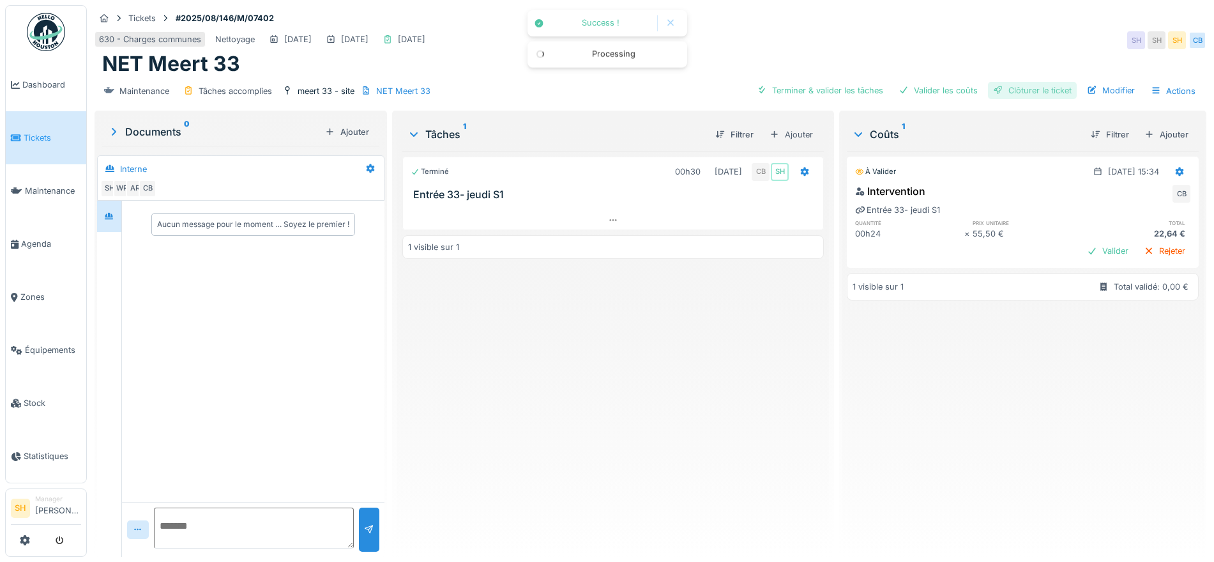
click at [1000, 96] on div "Clôturer le ticket" at bounding box center [1032, 90] width 89 height 17
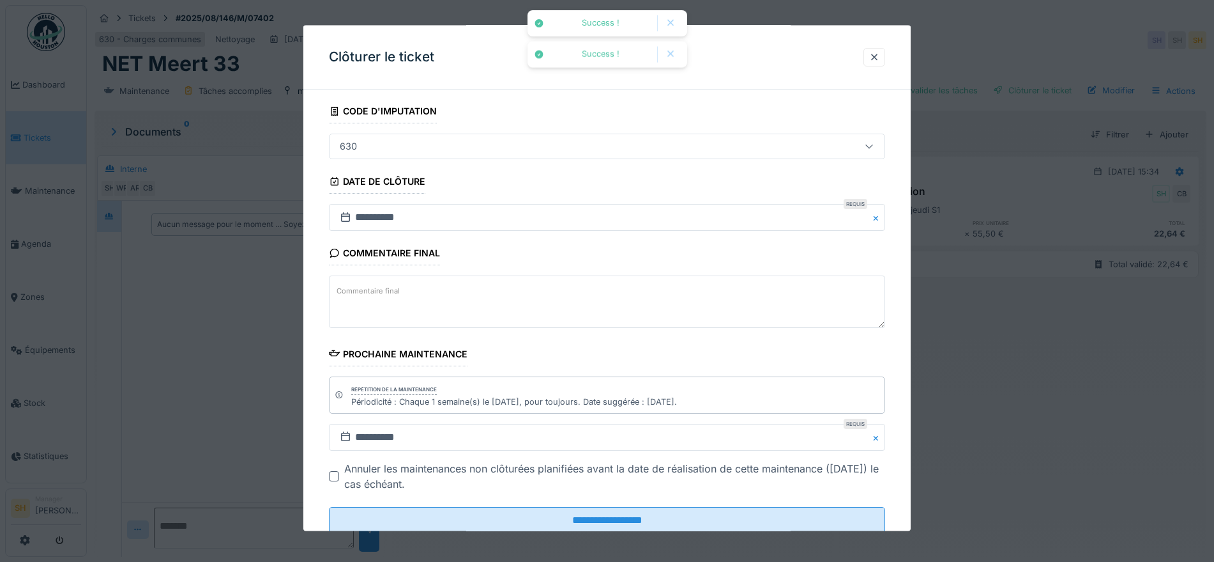
scroll to position [109, 0]
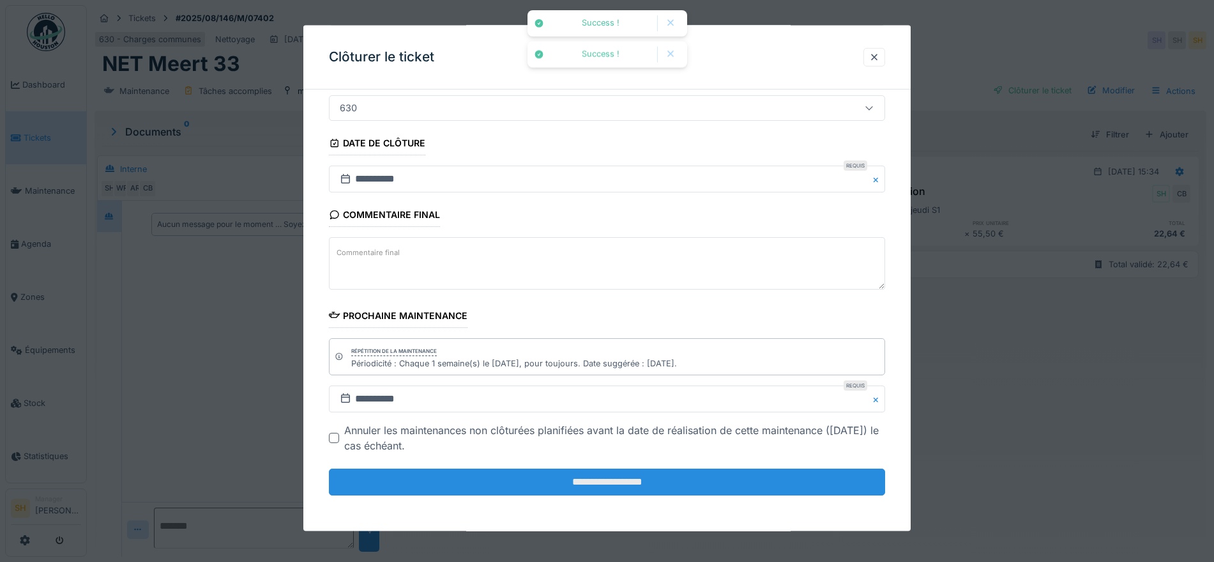
click at [620, 485] on input "**********" at bounding box center [607, 481] width 556 height 27
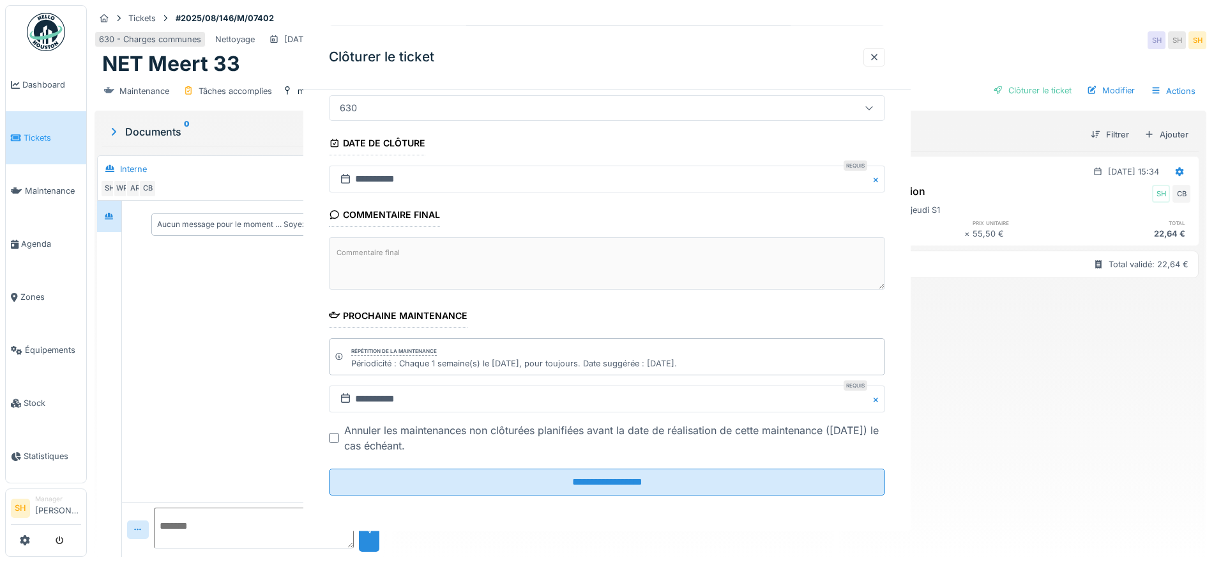
scroll to position [0, 0]
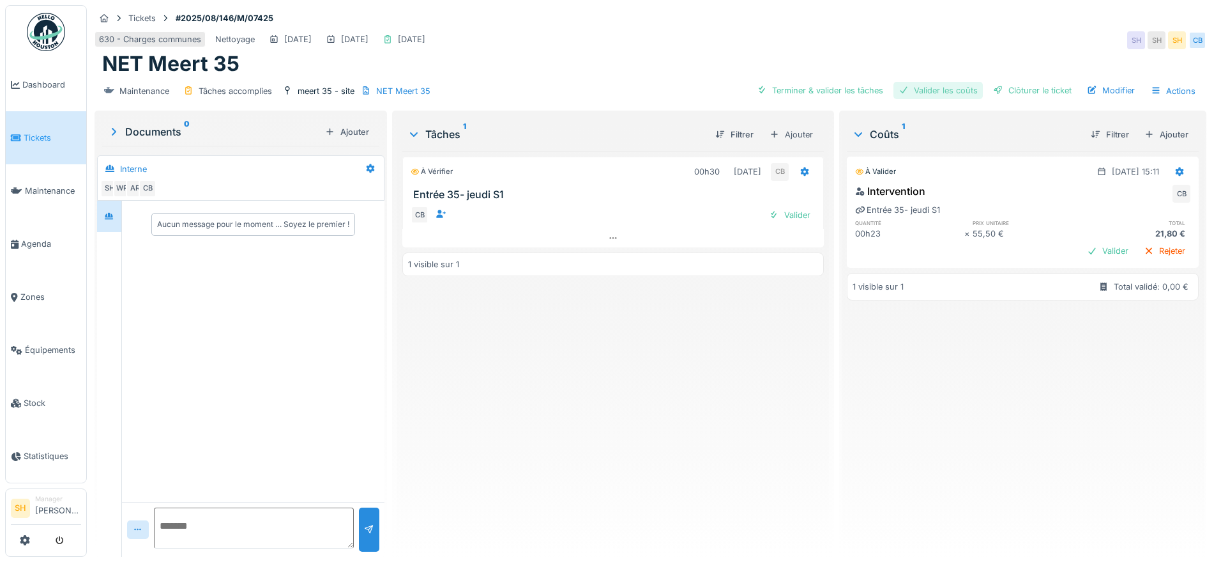
drag, startPoint x: 837, startPoint y: 87, endPoint x: 909, endPoint y: 88, distance: 71.6
click at [838, 88] on div "Terminer & valider les tâches" at bounding box center [820, 90] width 137 height 17
click at [931, 90] on div "Valider les coûts" at bounding box center [938, 90] width 89 height 17
click at [1010, 93] on div "Clôturer le ticket" at bounding box center [1032, 90] width 89 height 17
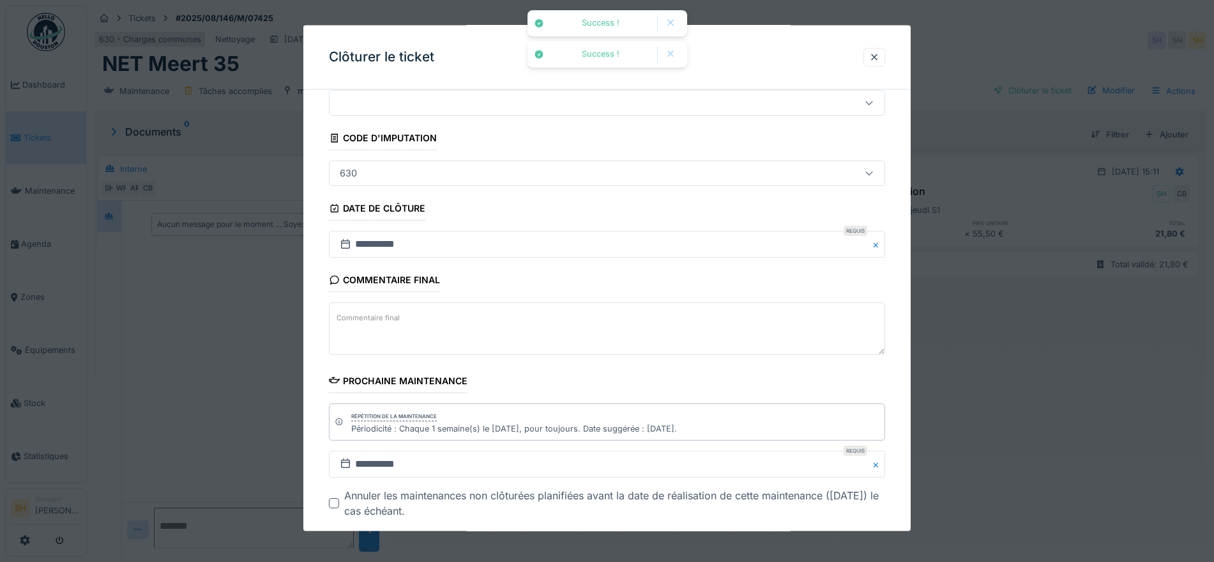
scroll to position [109, 0]
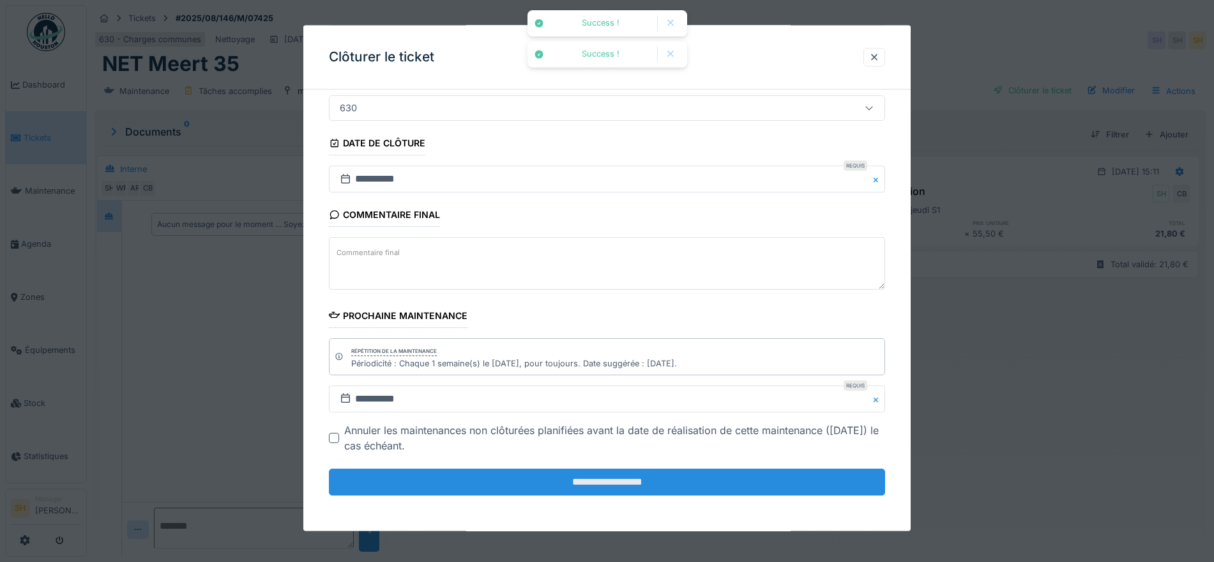
click at [703, 489] on input "**********" at bounding box center [607, 481] width 556 height 27
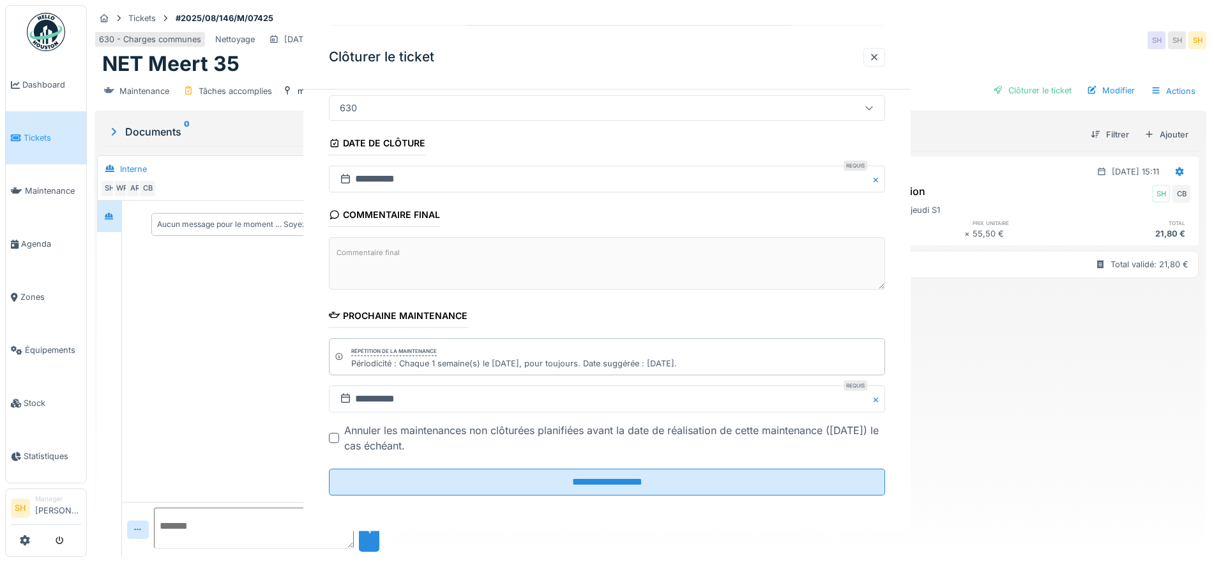
scroll to position [0, 0]
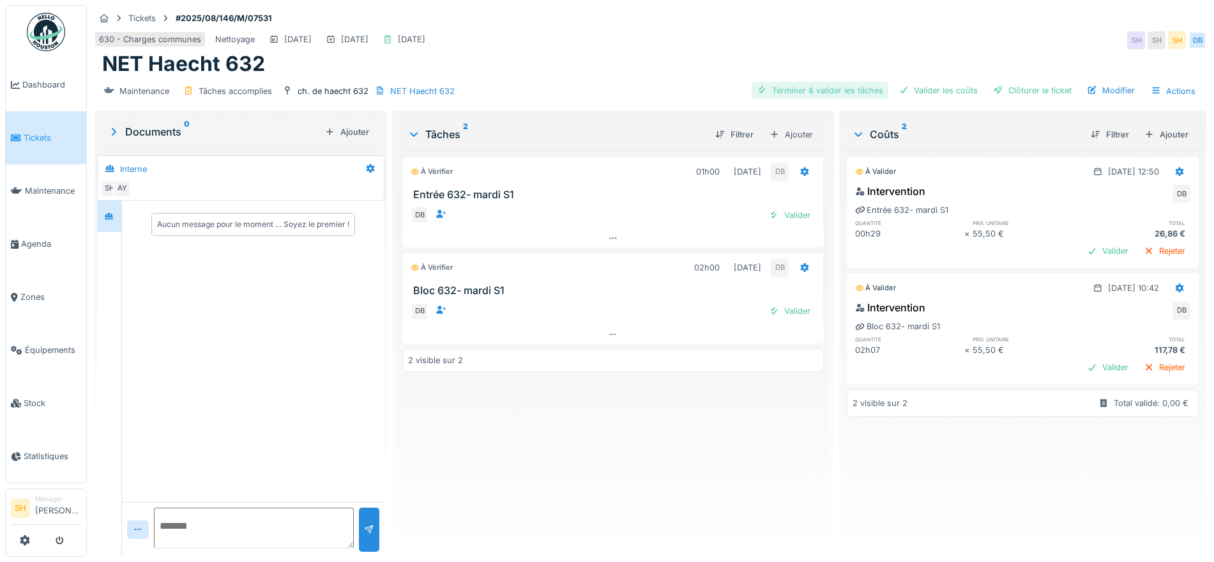
click at [814, 88] on div "Terminer & valider les tâches" at bounding box center [820, 90] width 137 height 17
click at [926, 93] on div "Valider les coûts" at bounding box center [938, 90] width 89 height 17
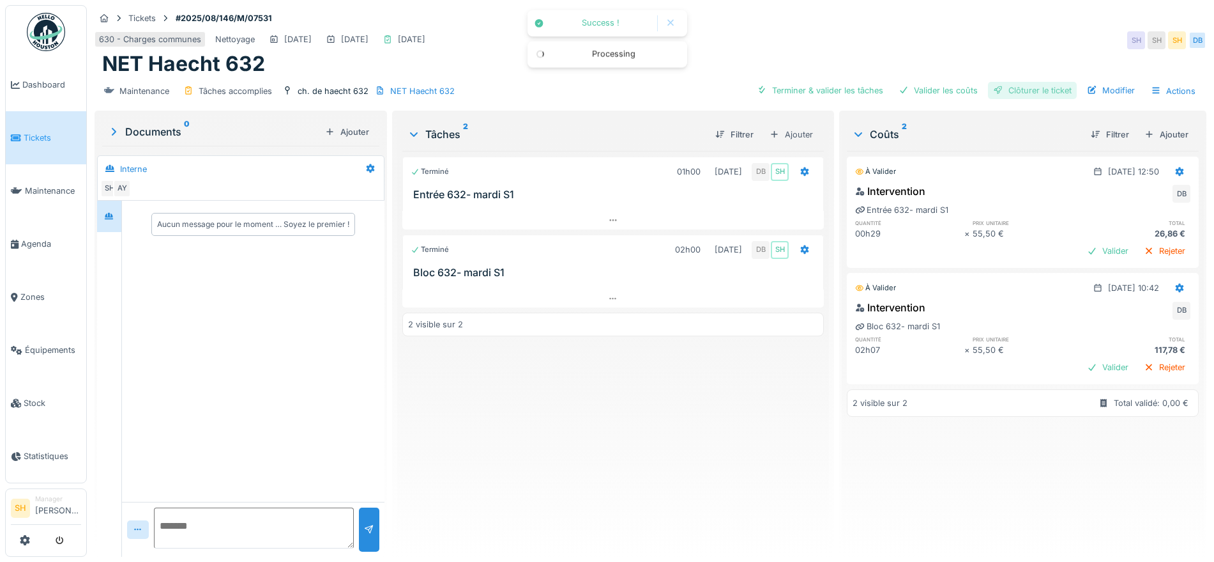
click at [1010, 95] on div "Clôturer le ticket" at bounding box center [1032, 90] width 89 height 17
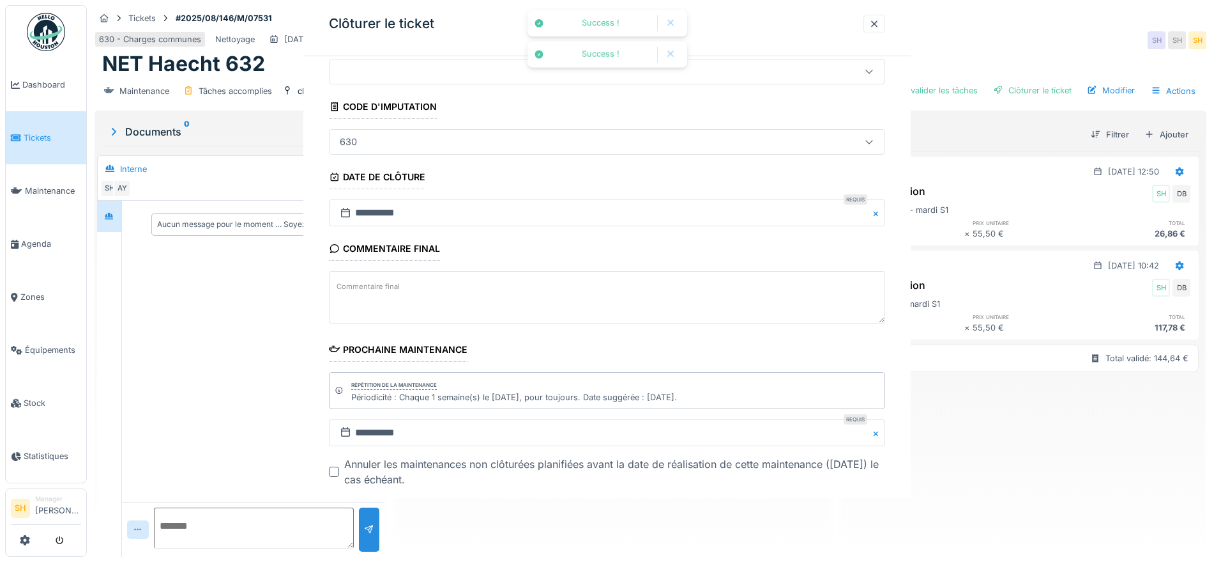
scroll to position [109, 0]
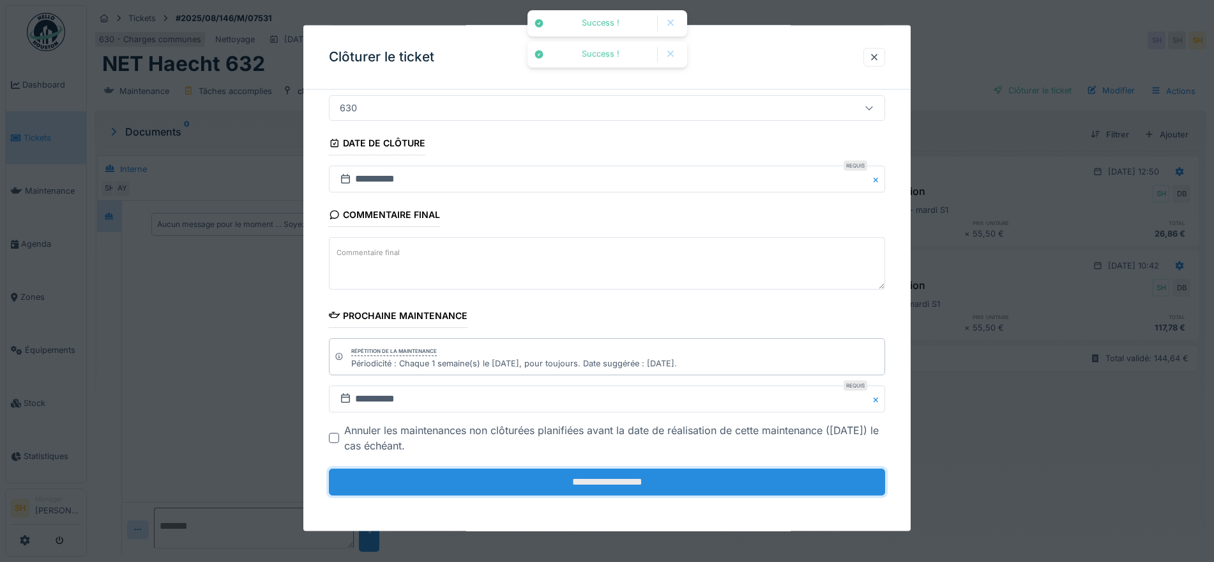
click at [751, 483] on input "**********" at bounding box center [607, 481] width 556 height 27
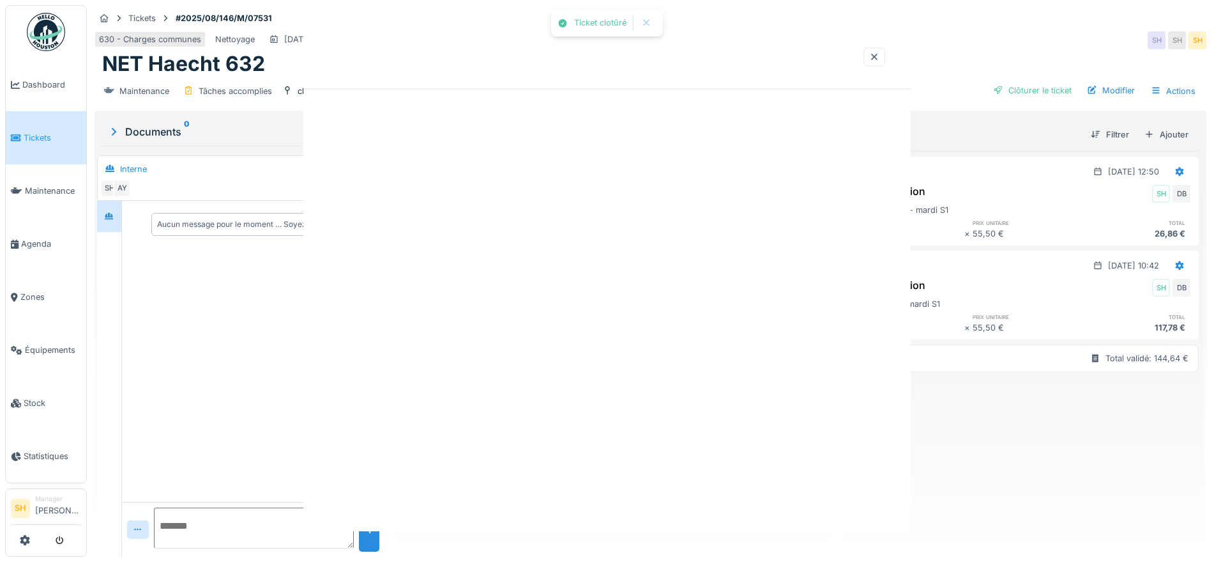
scroll to position [0, 0]
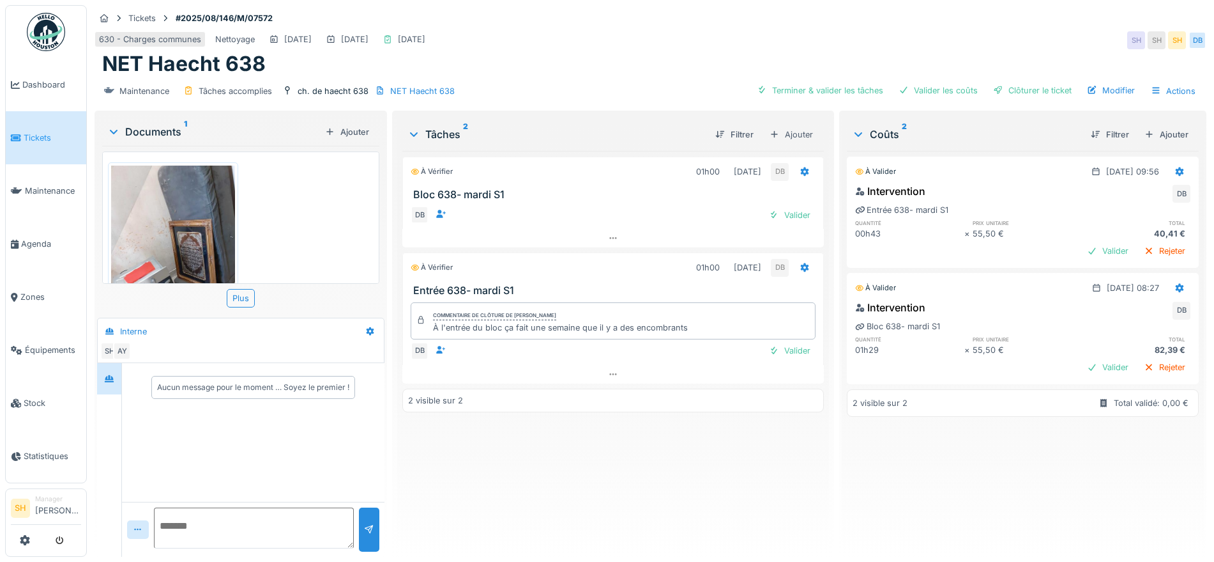
click at [184, 220] on img at bounding box center [173, 247] width 124 height 165
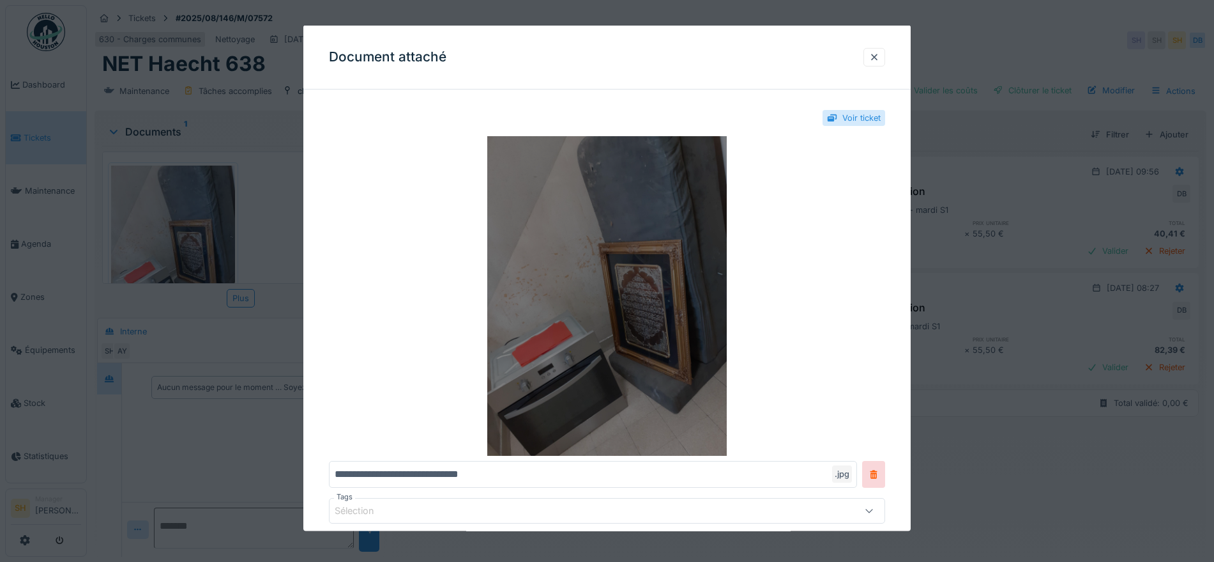
click at [561, 340] on img at bounding box center [607, 295] width 556 height 319
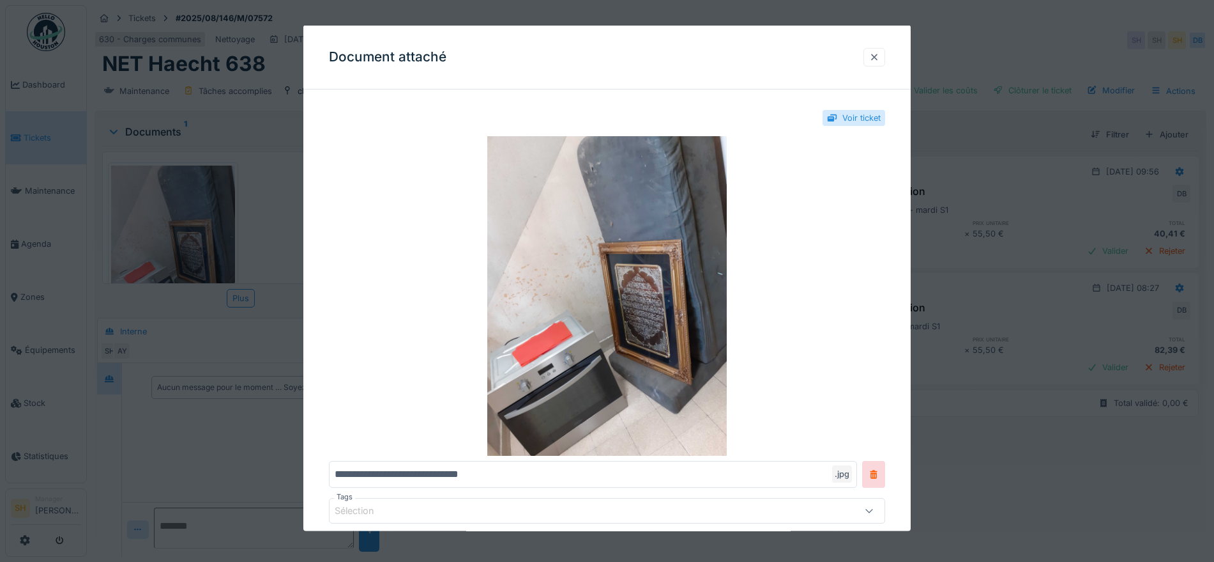
click at [880, 57] on div at bounding box center [874, 56] width 10 height 12
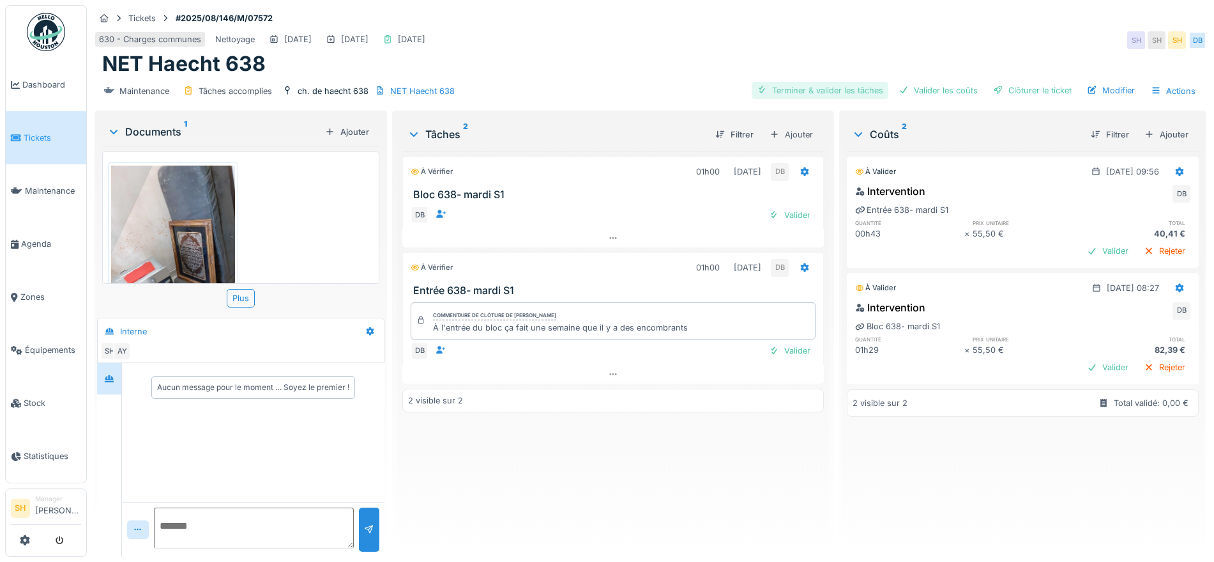
click at [809, 91] on div "Terminer & valider les tâches" at bounding box center [820, 90] width 137 height 17
drag, startPoint x: 912, startPoint y: 85, endPoint x: 931, endPoint y: 85, distance: 19.2
click at [913, 85] on div "Valider les coûts" at bounding box center [938, 90] width 89 height 17
click at [1007, 85] on div "Clôturer le ticket" at bounding box center [1032, 90] width 89 height 17
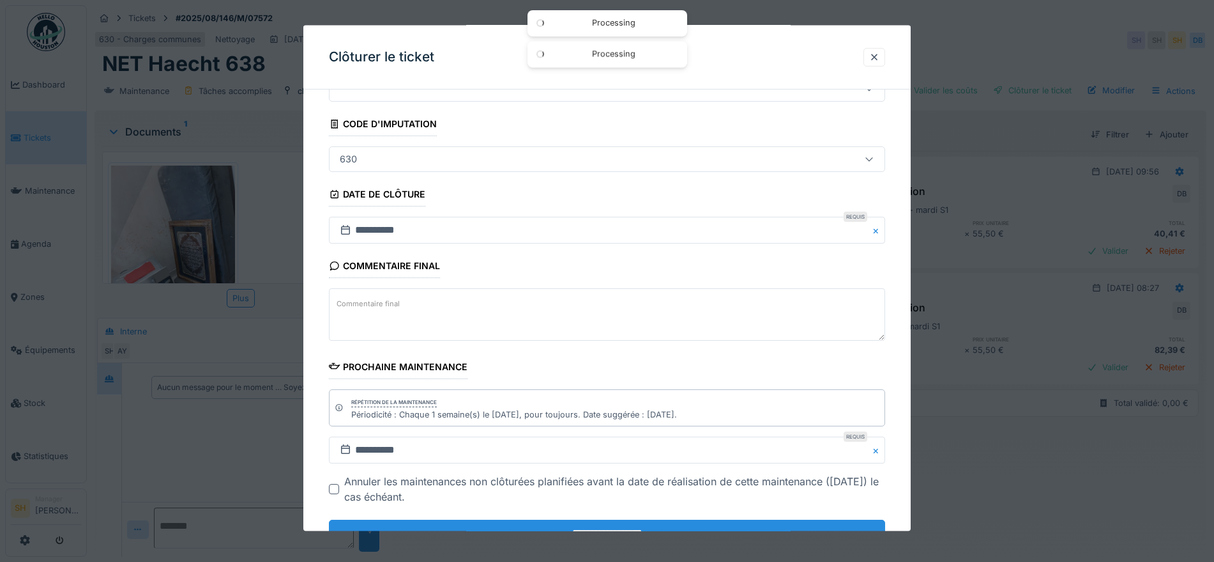
scroll to position [109, 0]
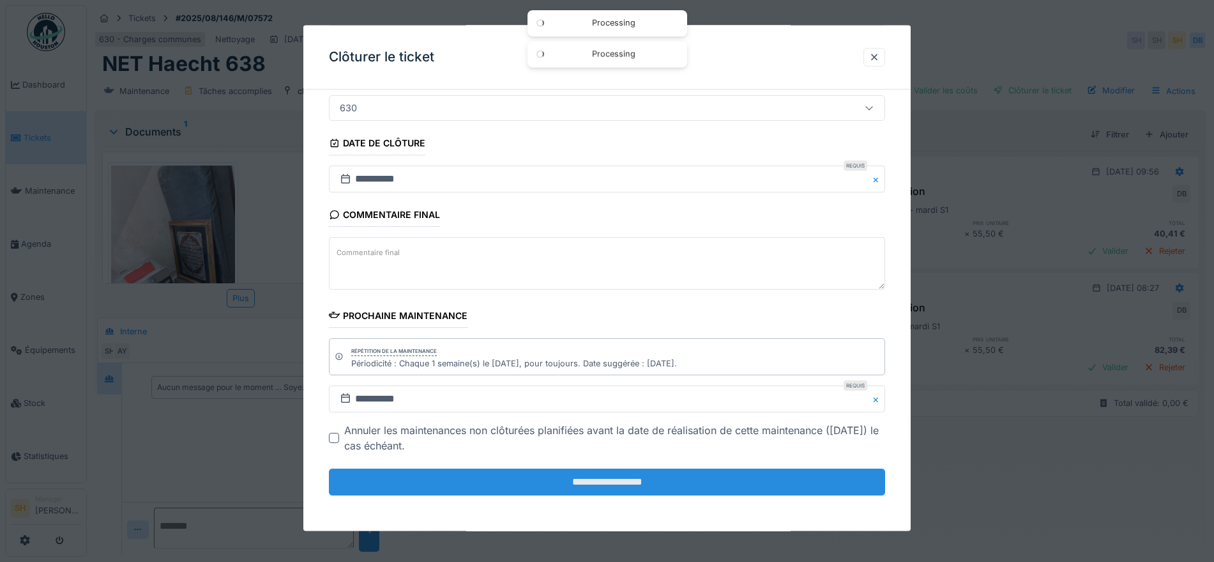
click at [669, 480] on input "**********" at bounding box center [607, 481] width 556 height 27
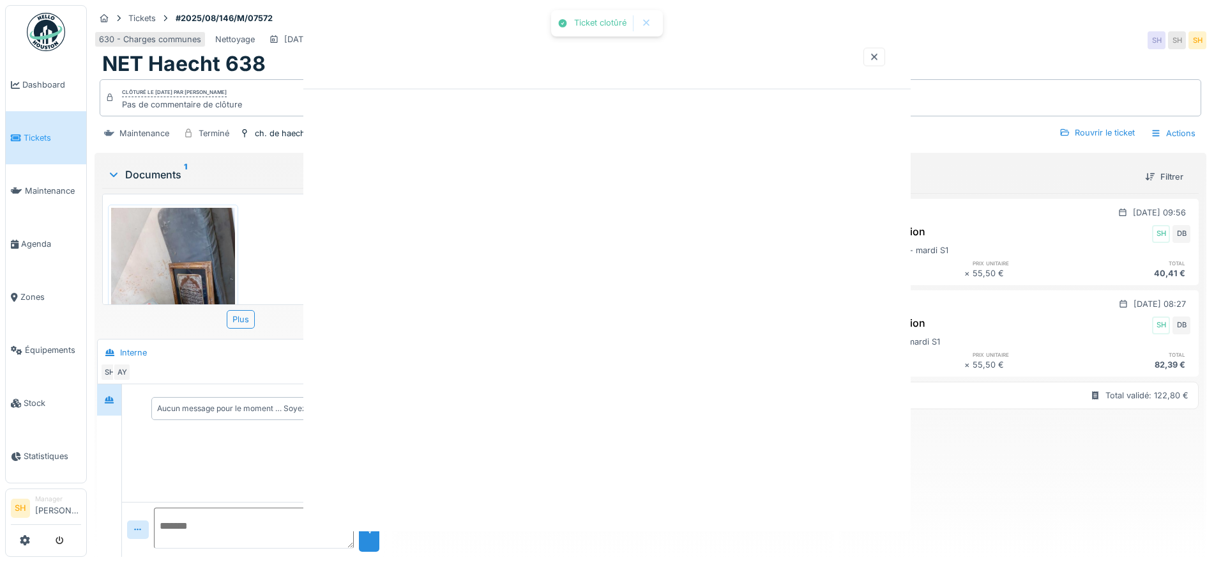
scroll to position [0, 0]
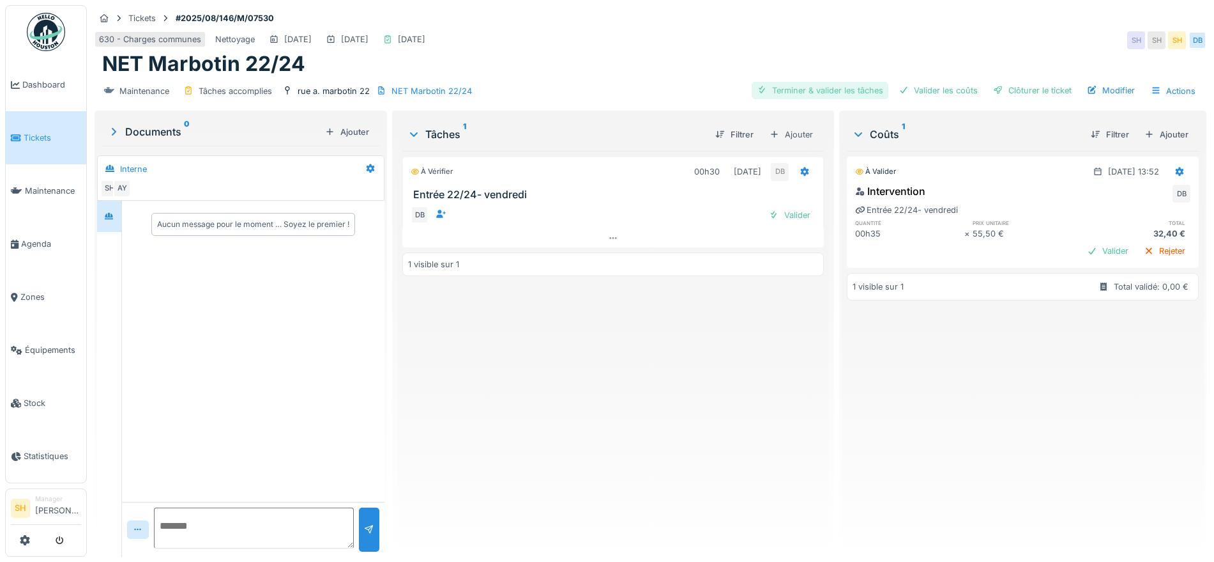
click at [837, 89] on div "Terminer & valider les tâches" at bounding box center [820, 90] width 137 height 17
click at [924, 89] on div "Valider les coûts" at bounding box center [938, 90] width 89 height 17
click at [1029, 89] on div "Clôturer le ticket" at bounding box center [1032, 90] width 89 height 17
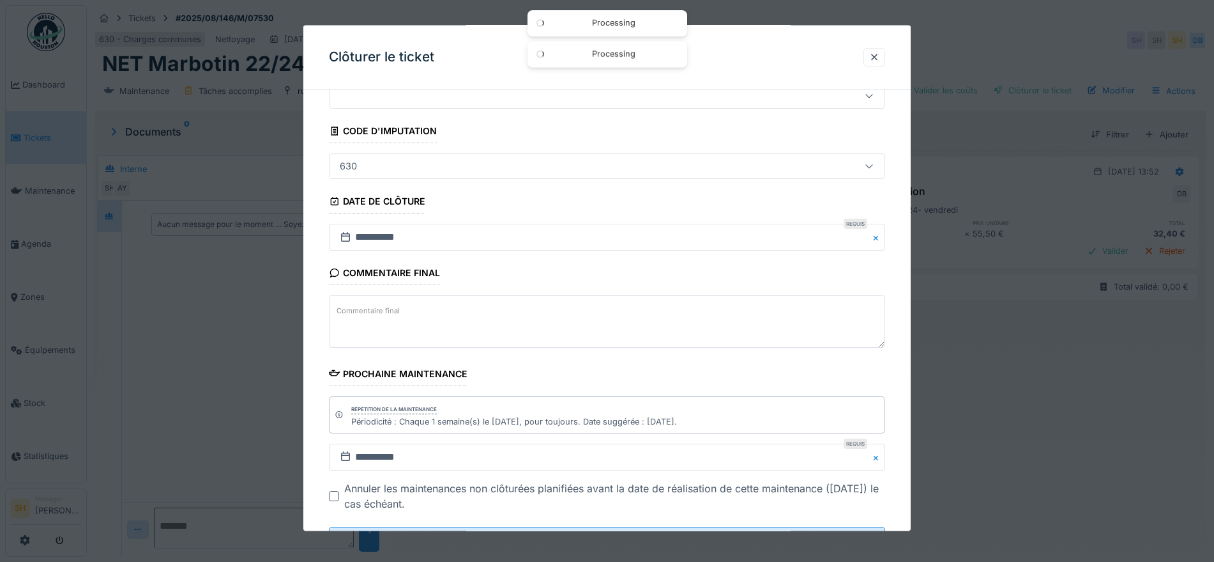
scroll to position [109, 0]
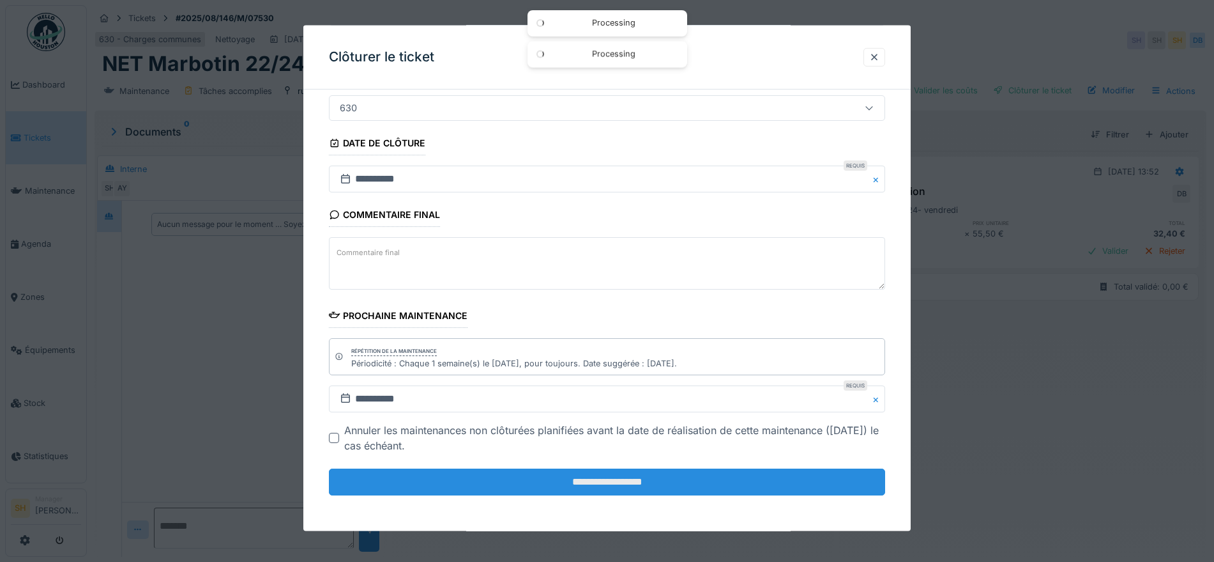
click at [573, 489] on input "**********" at bounding box center [607, 481] width 556 height 27
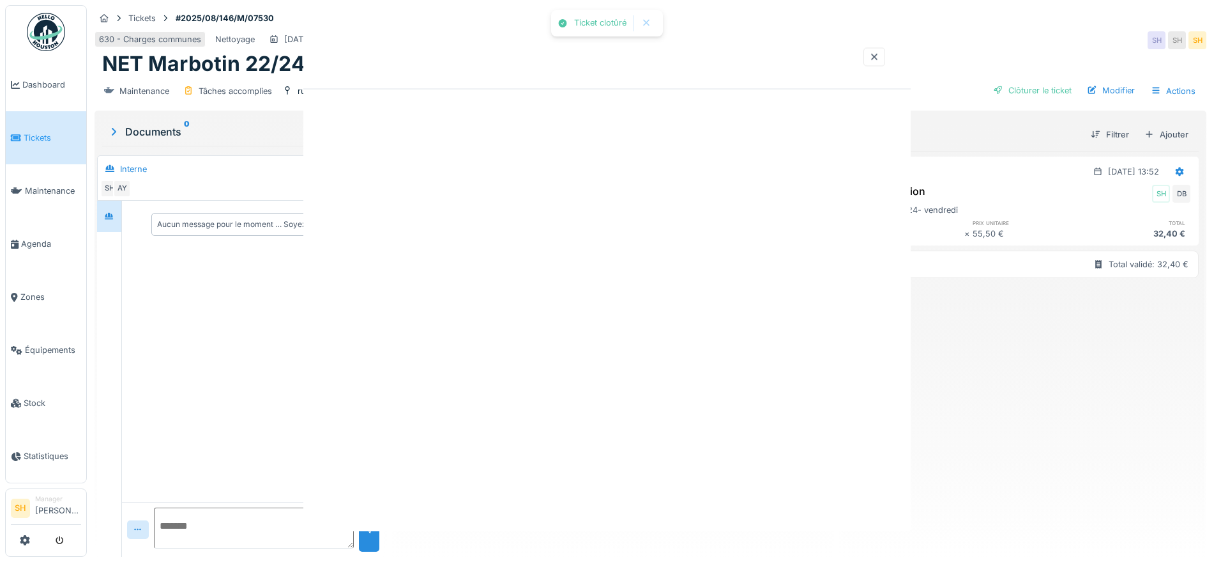
scroll to position [0, 0]
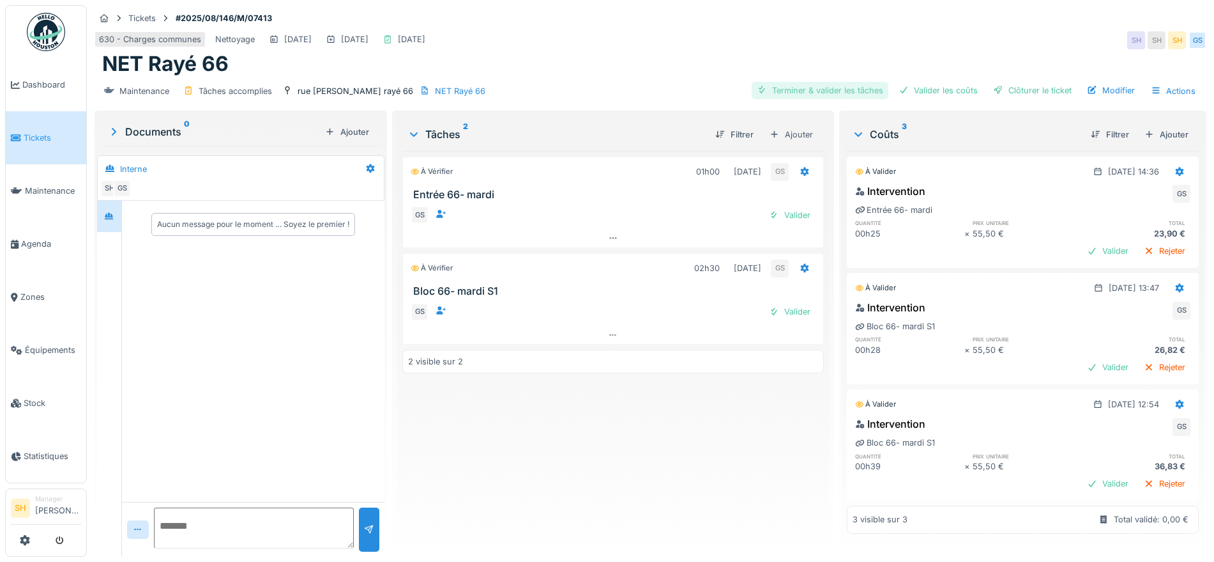
click at [917, 89] on div "Valider les coûts" at bounding box center [938, 90] width 89 height 17
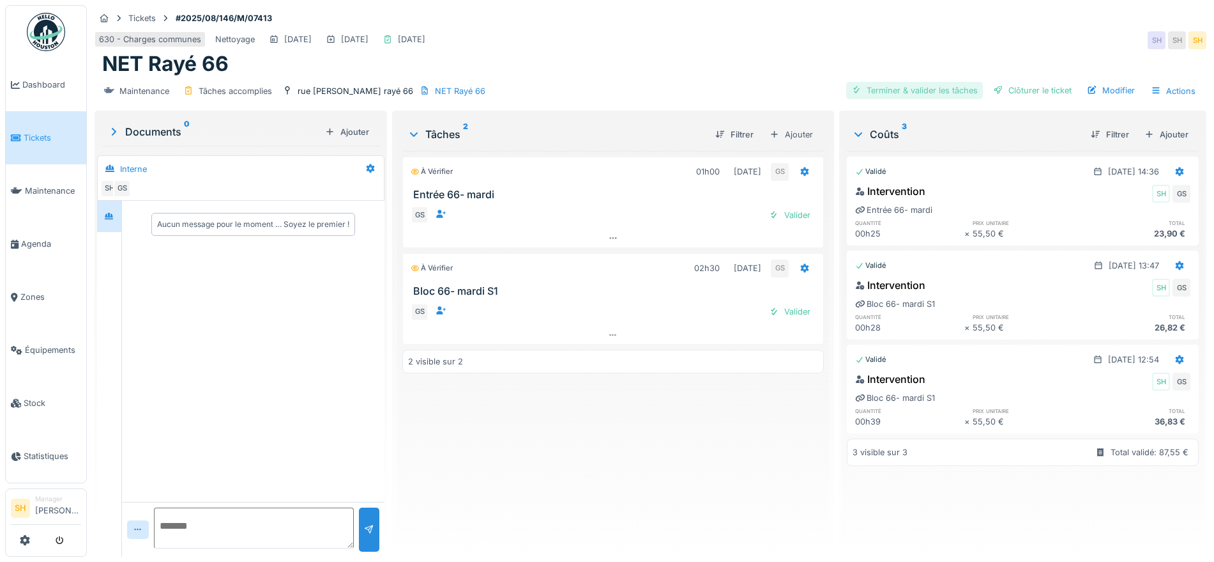
click at [917, 89] on div "Terminer & valider les tâches" at bounding box center [914, 90] width 137 height 17
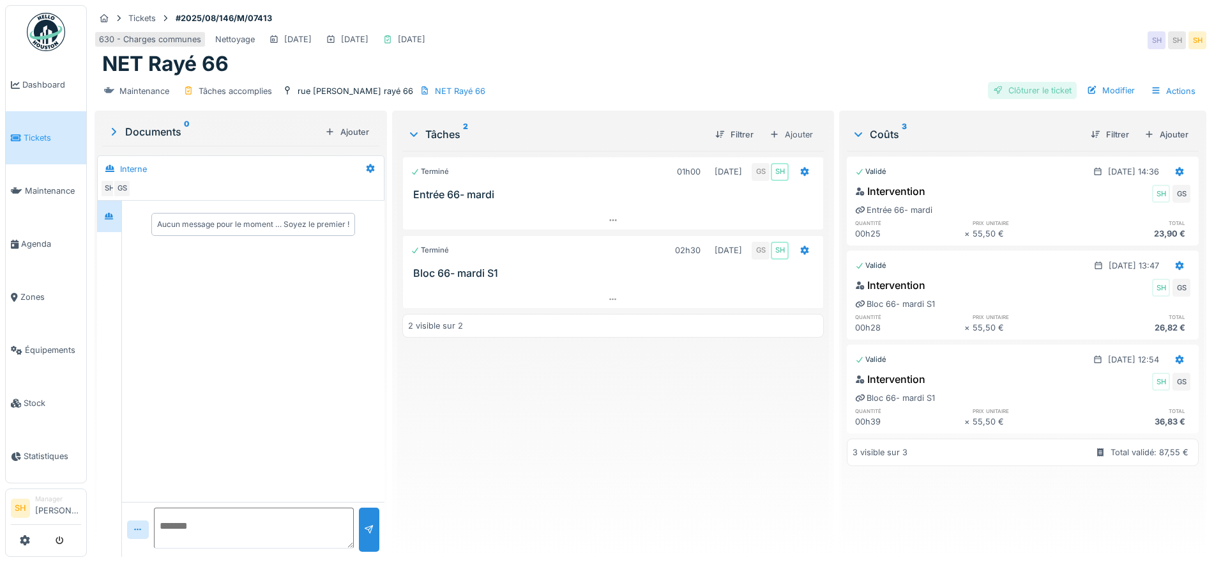
click at [1031, 88] on div "Clôturer le ticket" at bounding box center [1032, 90] width 89 height 17
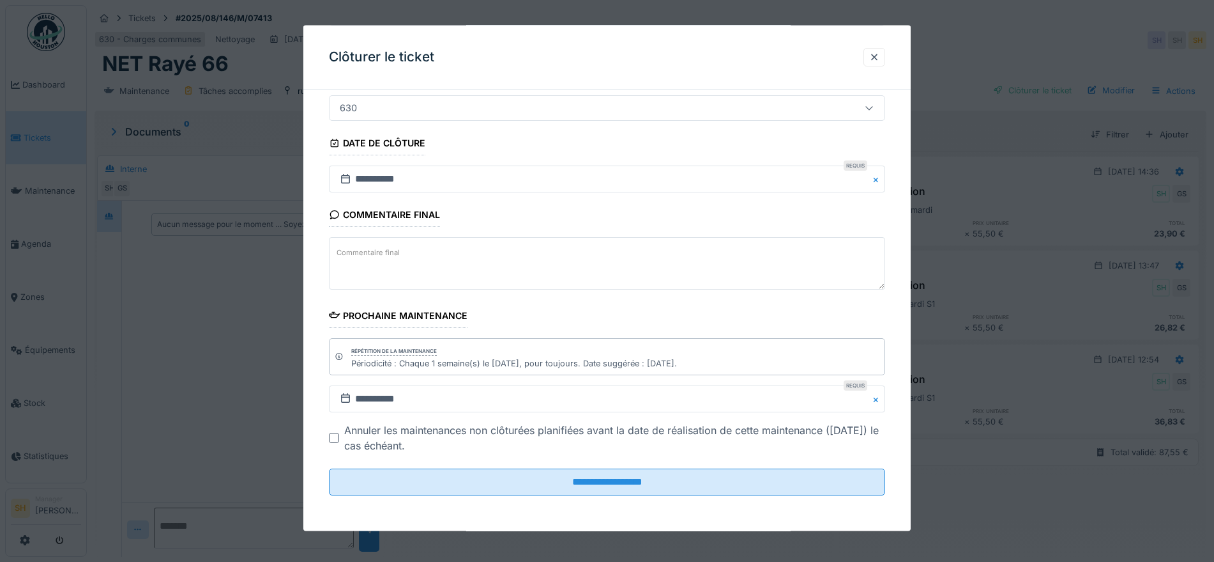
scroll to position [12, 0]
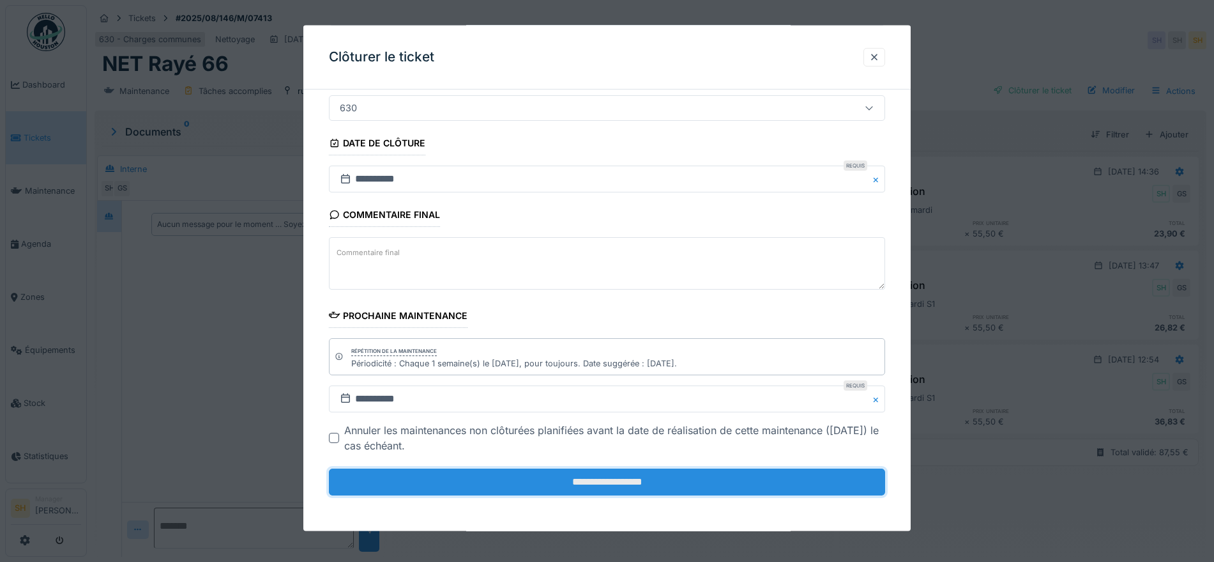
click at [581, 481] on input "**********" at bounding box center [607, 481] width 556 height 27
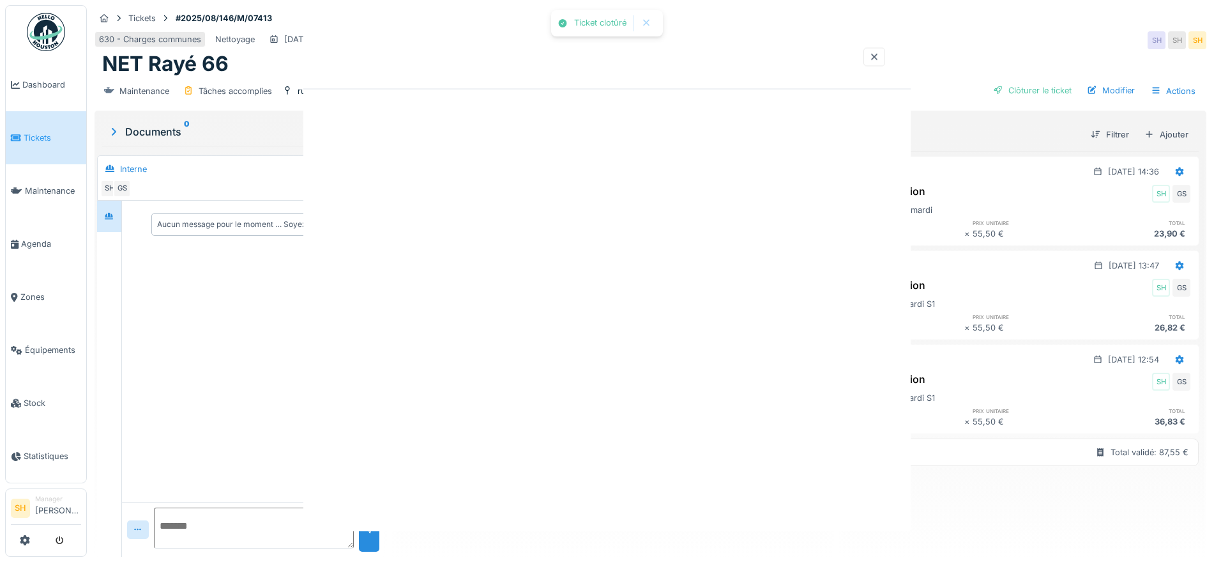
scroll to position [0, 0]
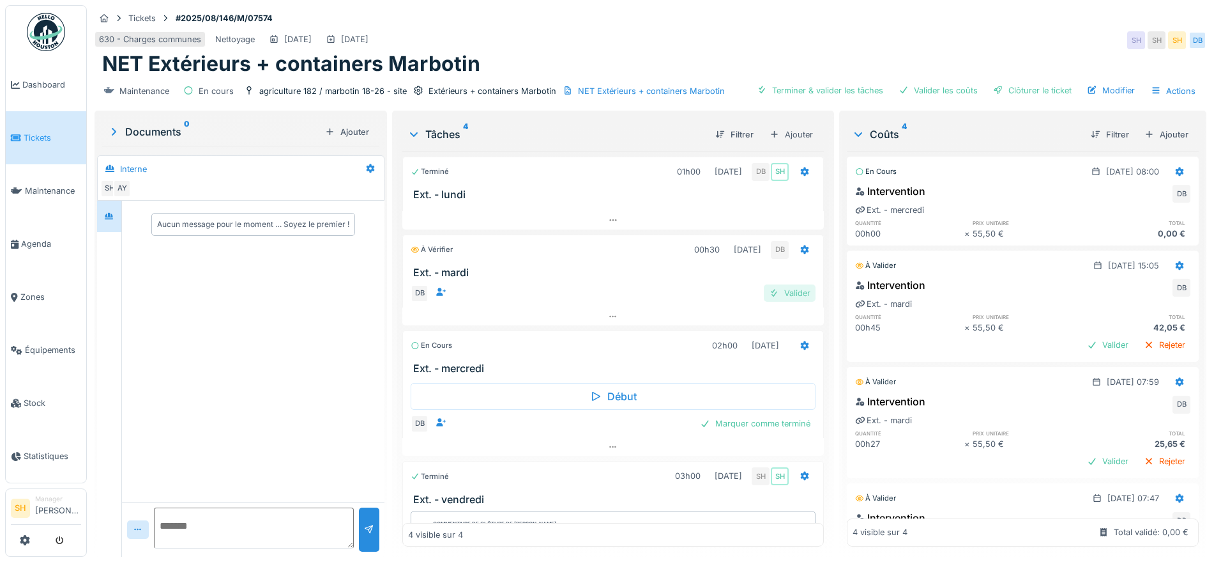
click at [779, 292] on div "Valider" at bounding box center [790, 292] width 52 height 17
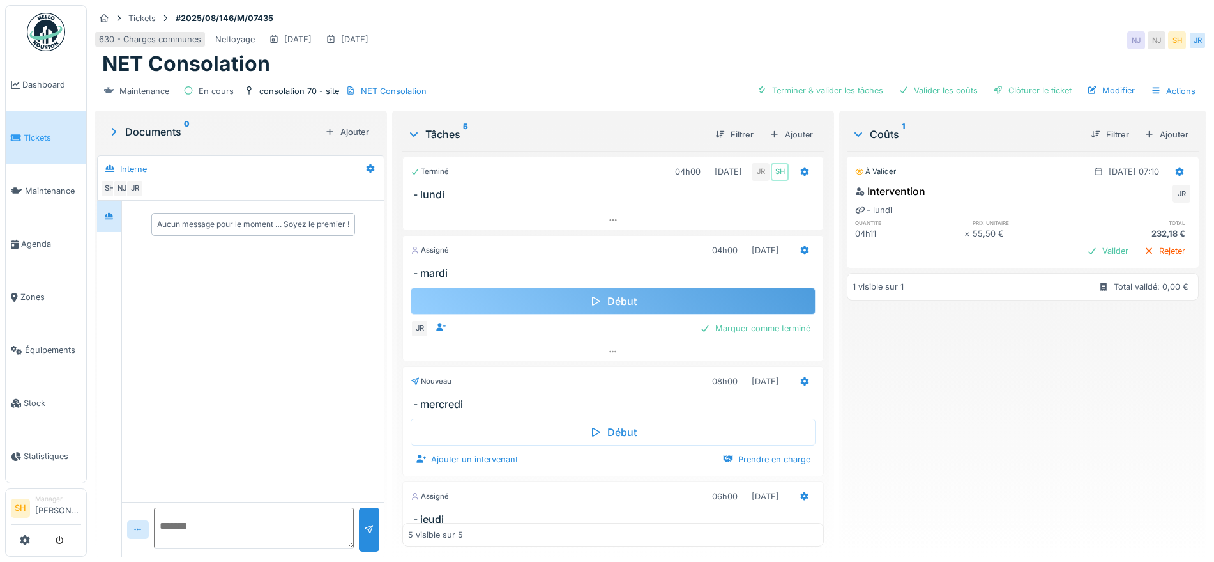
click at [652, 305] on div "Début" at bounding box center [613, 300] width 405 height 27
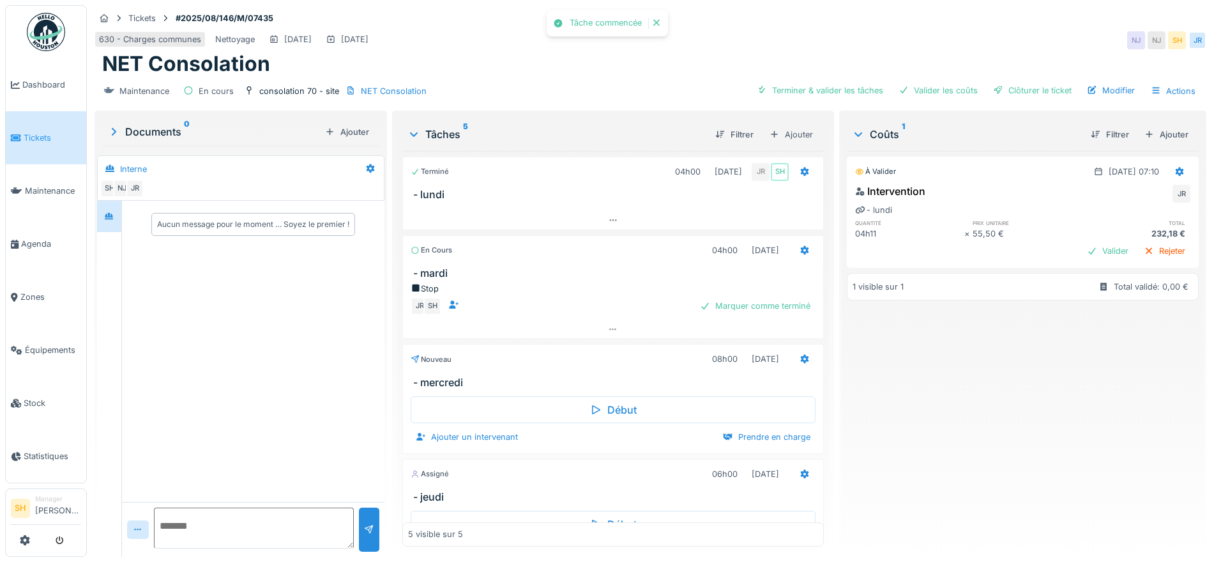
click at [652, 294] on div "Stop" at bounding box center [613, 288] width 405 height 12
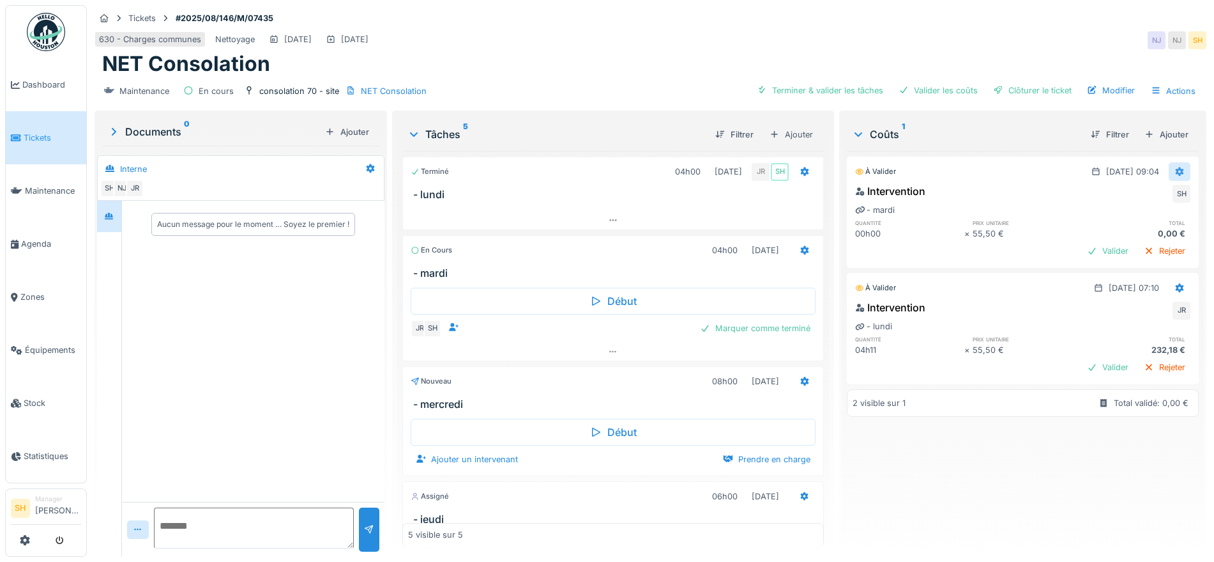
click at [1175, 171] on icon at bounding box center [1180, 171] width 10 height 8
click at [1154, 196] on div "Modifier" at bounding box center [1153, 199] width 40 height 24
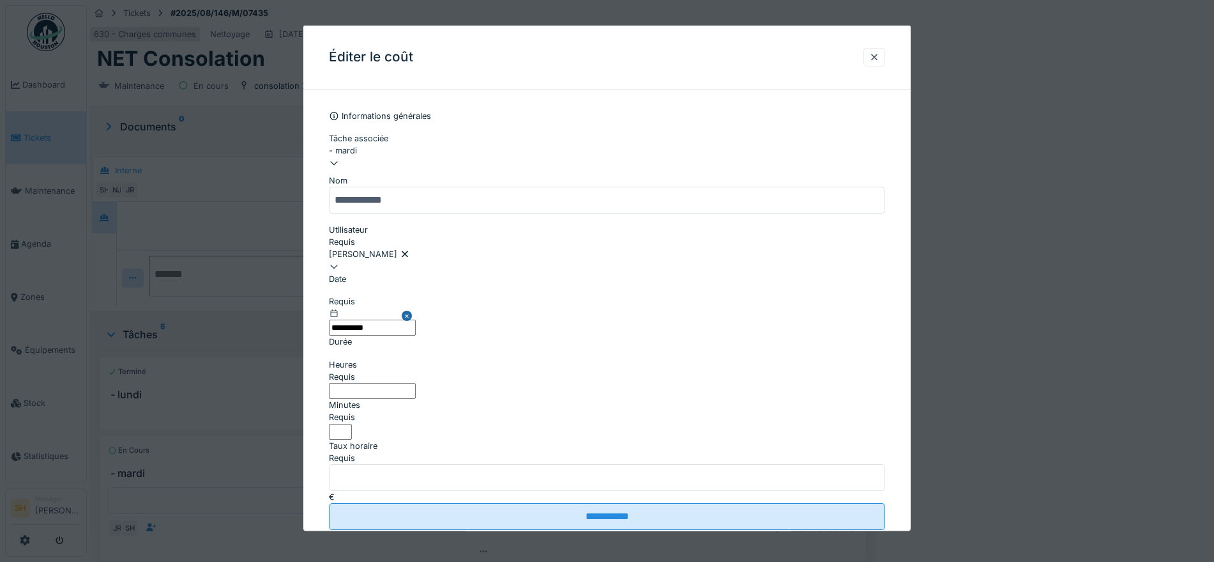
click at [417, 248] on div "[PERSON_NAME]" at bounding box center [607, 254] width 556 height 12
click at [417, 248] on div "Utilisateurs" at bounding box center [607, 254] width 556 height 12
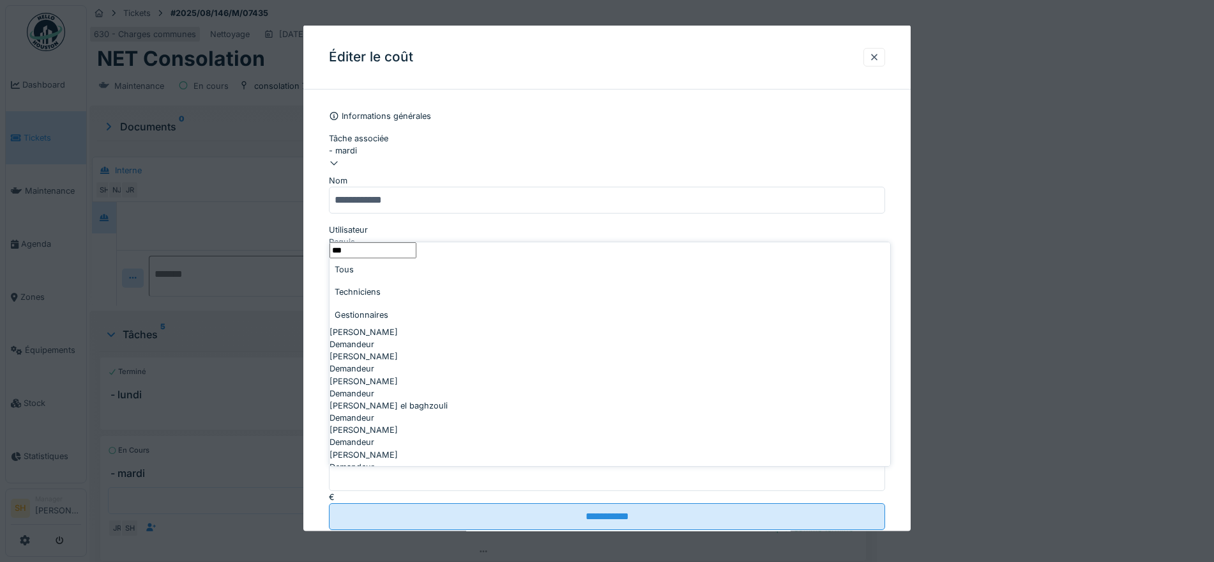
type input "***"
click at [422, 302] on div "Techniciens" at bounding box center [610, 291] width 561 height 22
click at [418, 362] on div "Jamal Rc1" at bounding box center [610, 356] width 561 height 12
type input "*****"
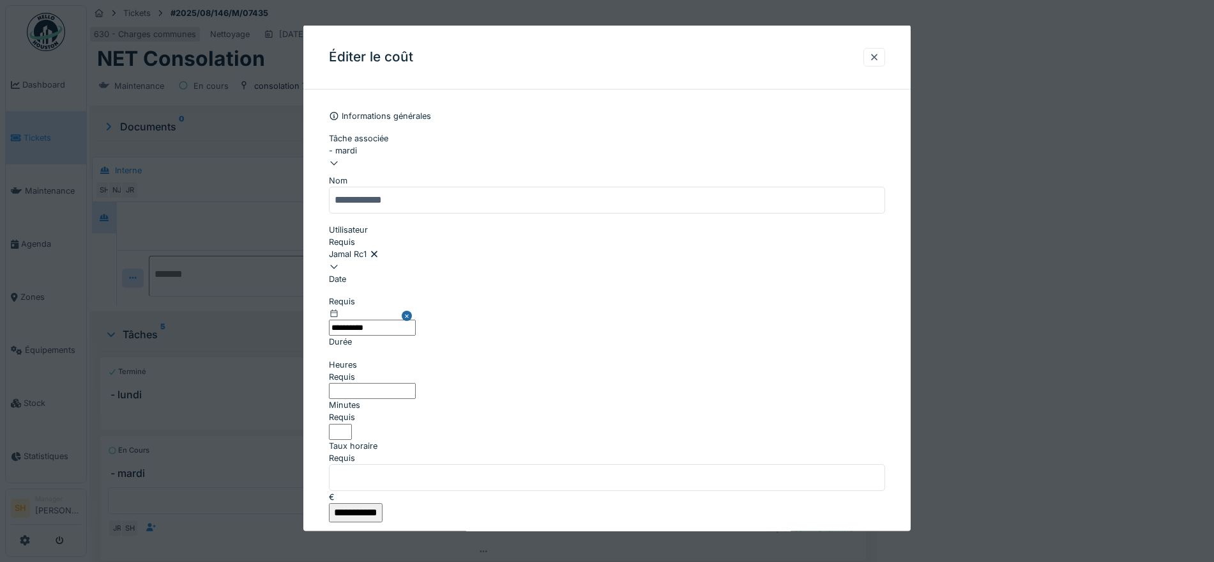
click at [383, 503] on input "**********" at bounding box center [356, 512] width 54 height 19
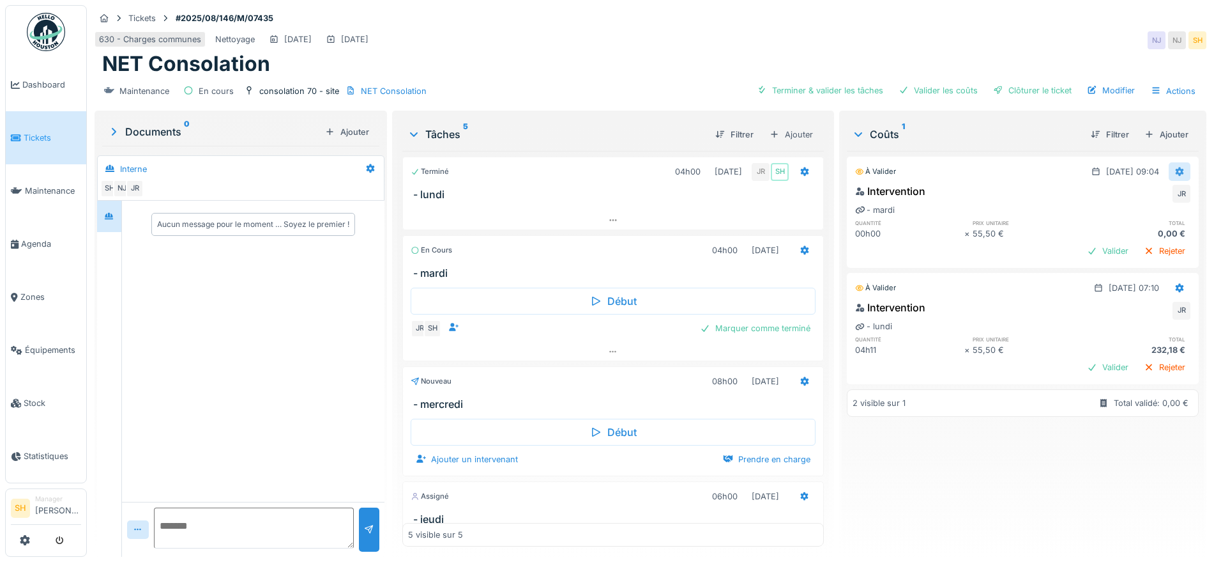
click at [1175, 165] on div at bounding box center [1180, 171] width 10 height 12
click at [1166, 201] on div "Modifier" at bounding box center [1153, 199] width 40 height 24
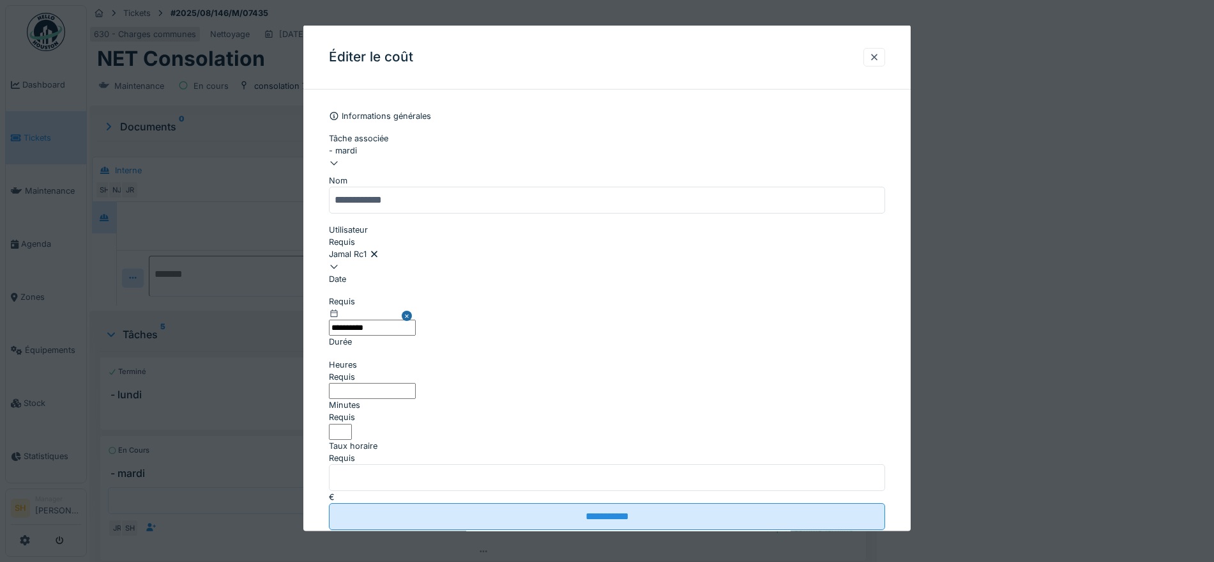
click at [385, 319] on input "**********" at bounding box center [372, 327] width 87 height 16
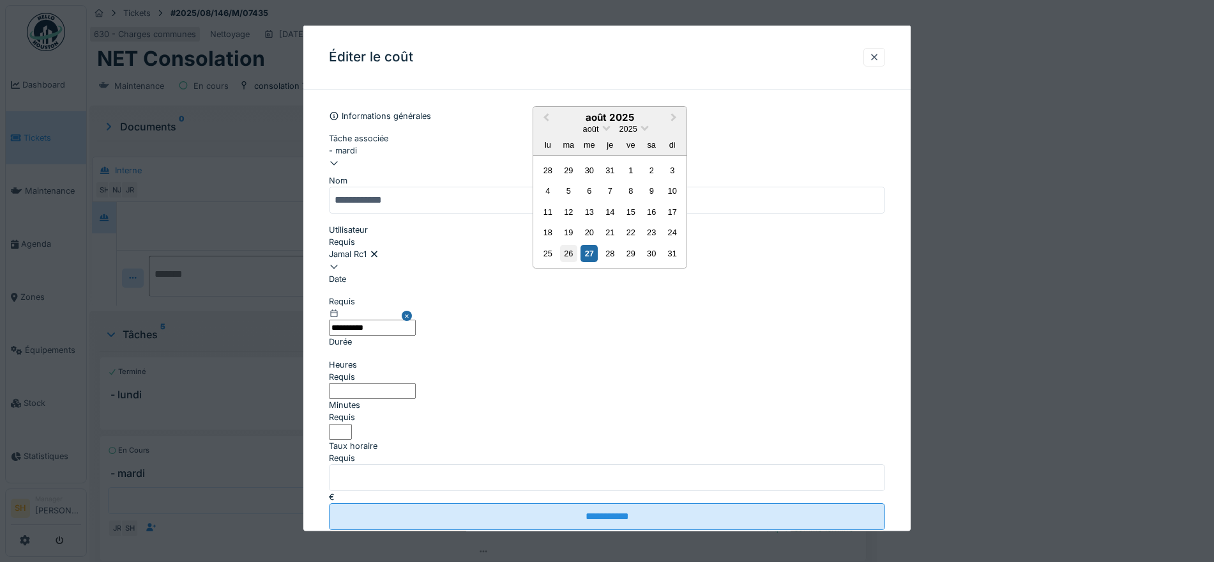
click at [566, 261] on div "26" at bounding box center [568, 252] width 17 height 17
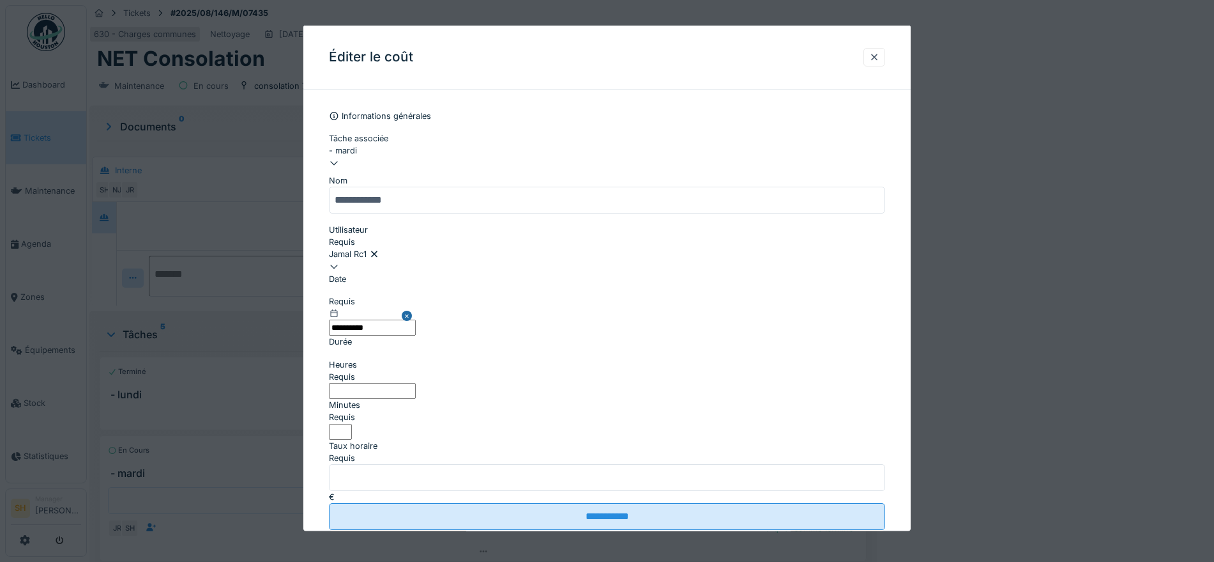
click at [416, 383] on input "*" at bounding box center [372, 391] width 87 height 16
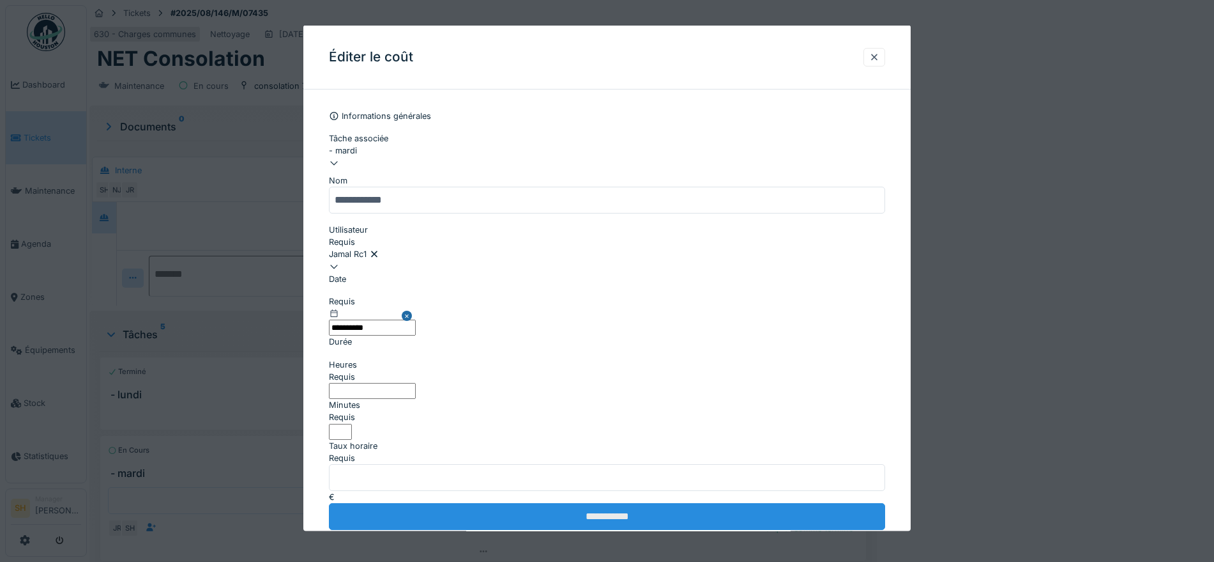
type input "*"
click at [608, 503] on input "**********" at bounding box center [607, 516] width 556 height 27
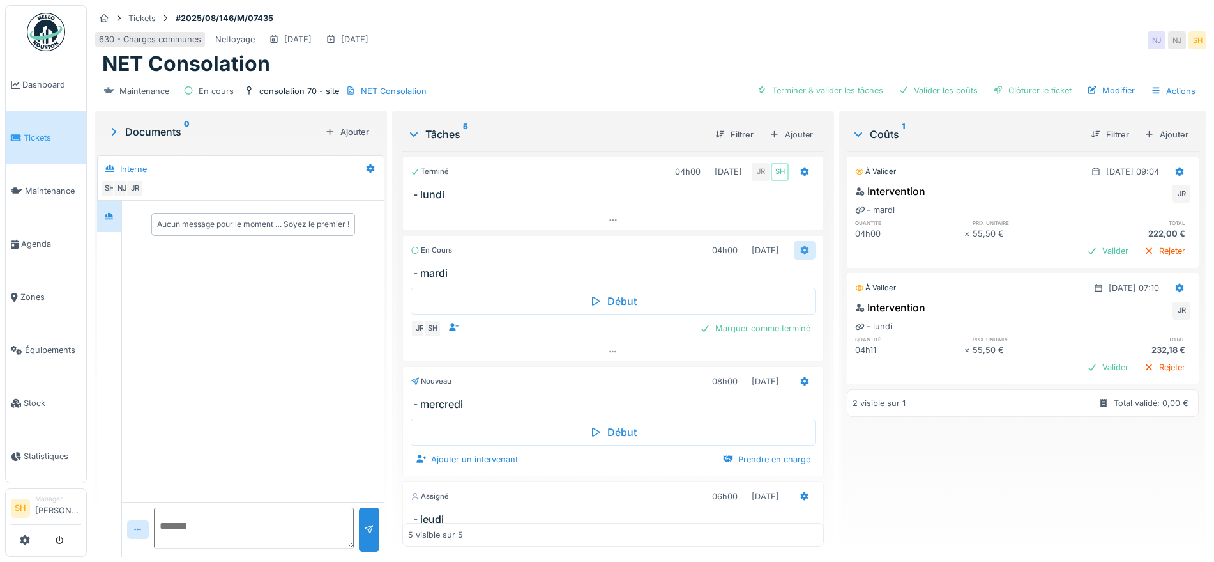
click at [801, 246] on icon at bounding box center [805, 250] width 8 height 9
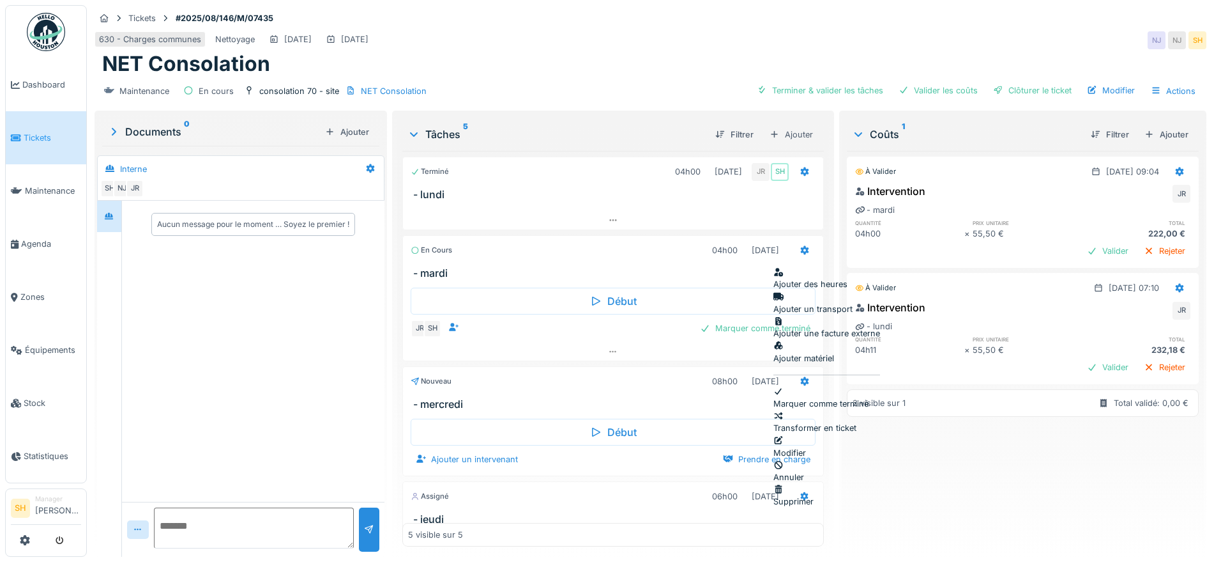
click at [825, 434] on div "Modifier" at bounding box center [827, 446] width 107 height 24
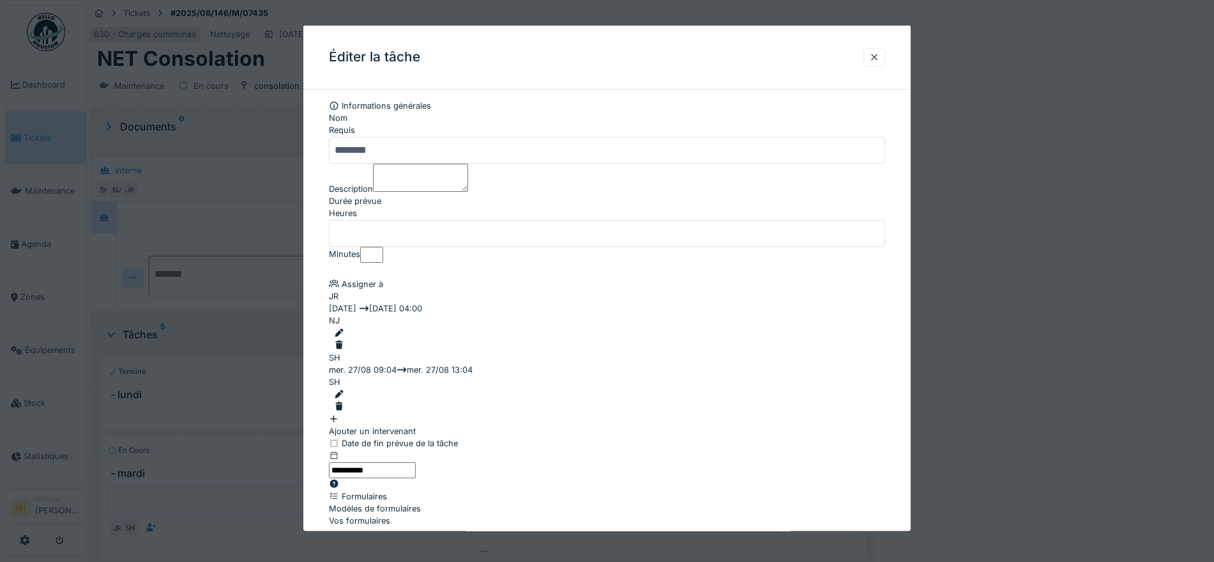
click at [878, 400] on div at bounding box center [609, 406] width 551 height 12
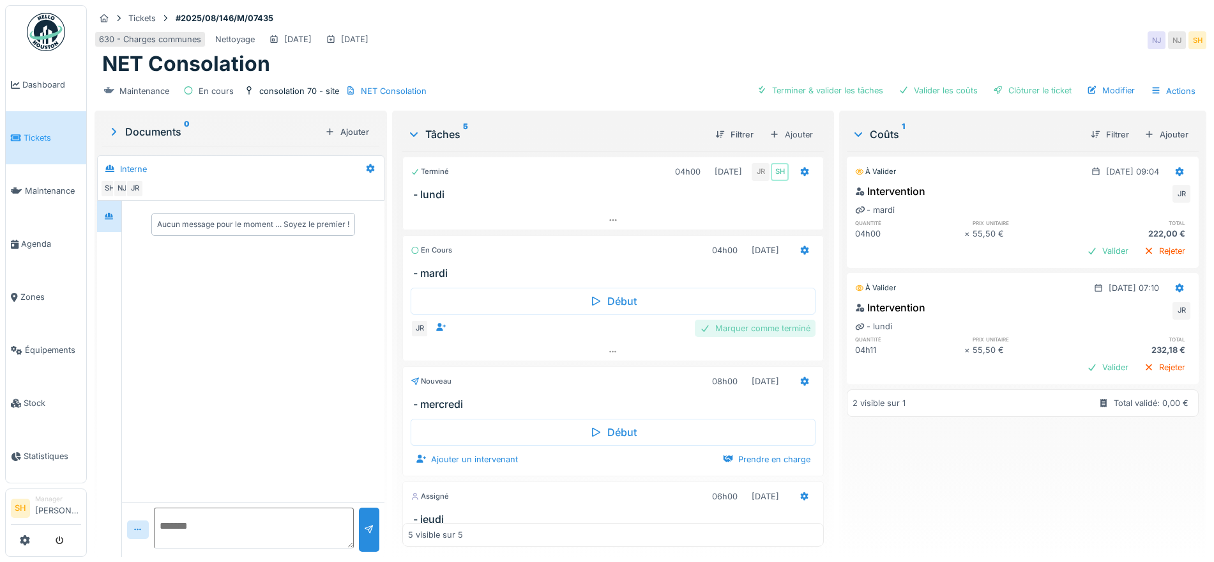
click at [726, 327] on div "Marquer comme terminé" at bounding box center [755, 327] width 121 height 17
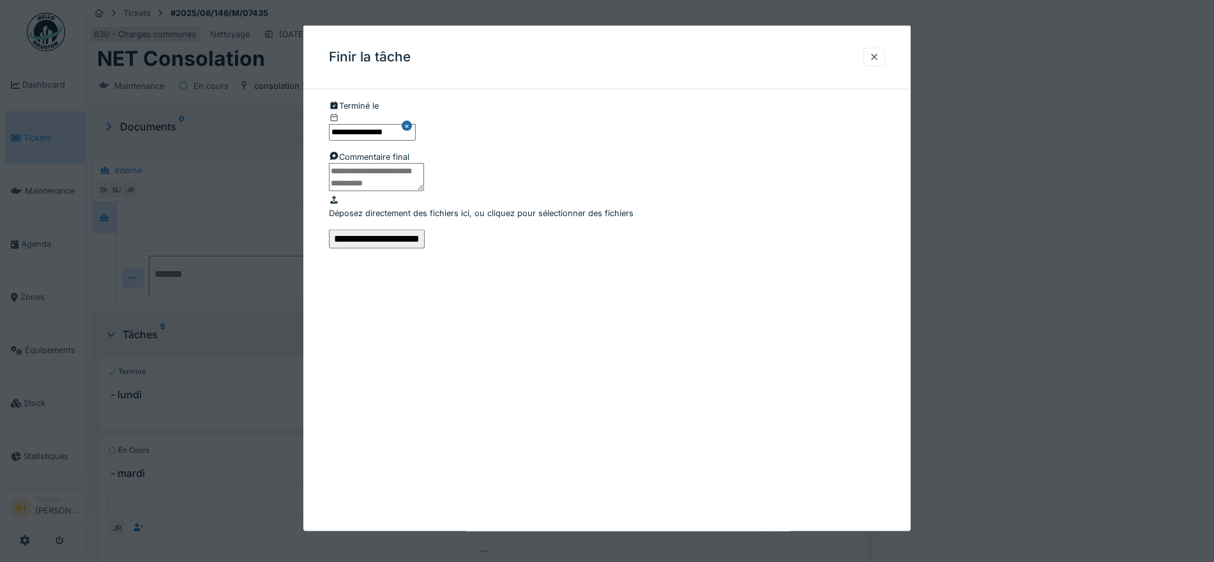
click at [425, 248] on input "**********" at bounding box center [377, 238] width 96 height 19
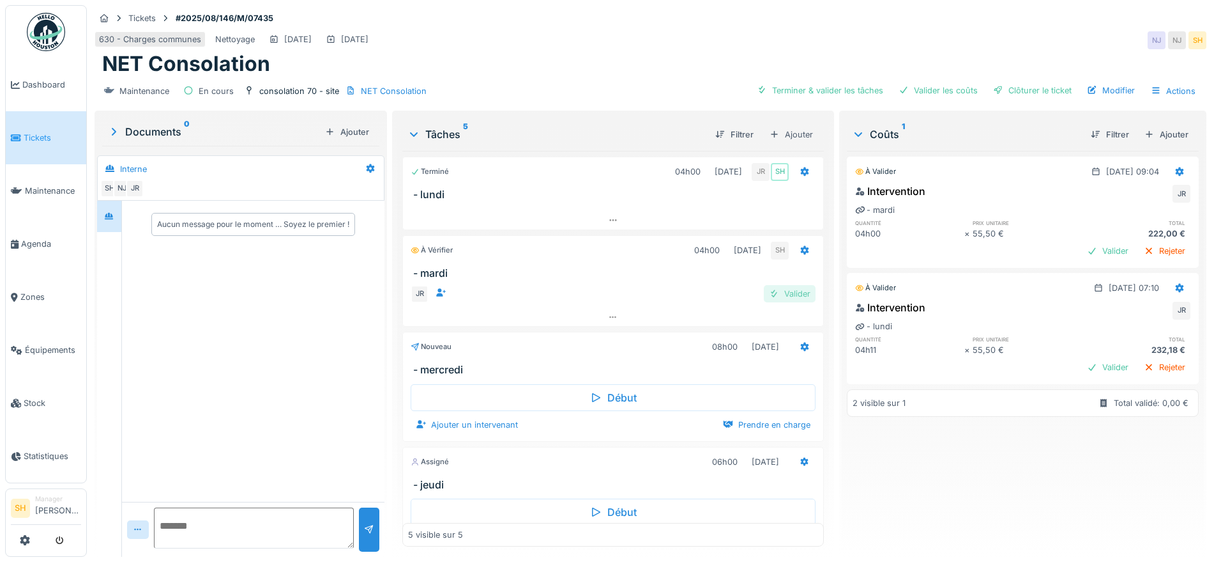
click at [782, 293] on div "Valider" at bounding box center [790, 293] width 52 height 17
